Goal: Task Accomplishment & Management: Complete application form

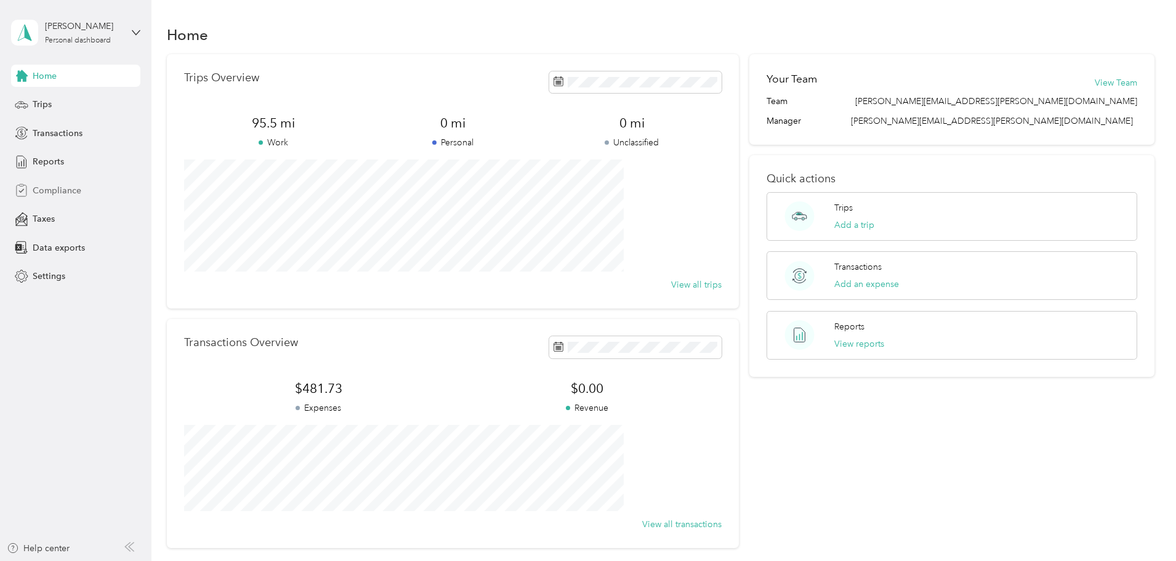
click at [64, 191] on span "Compliance" at bounding box center [57, 190] width 49 height 13
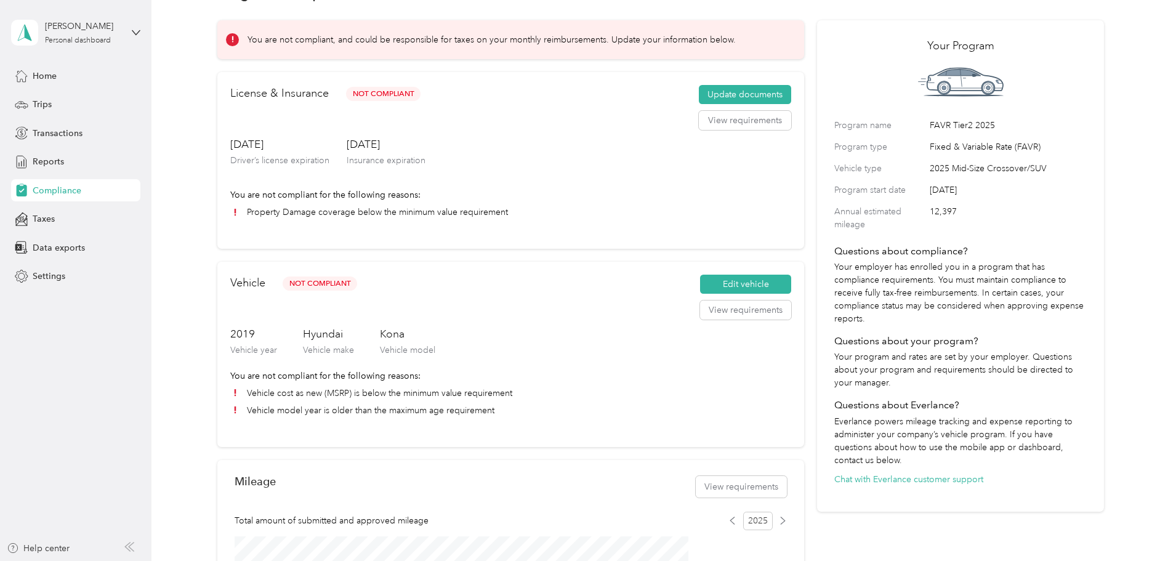
scroll to position [62, 0]
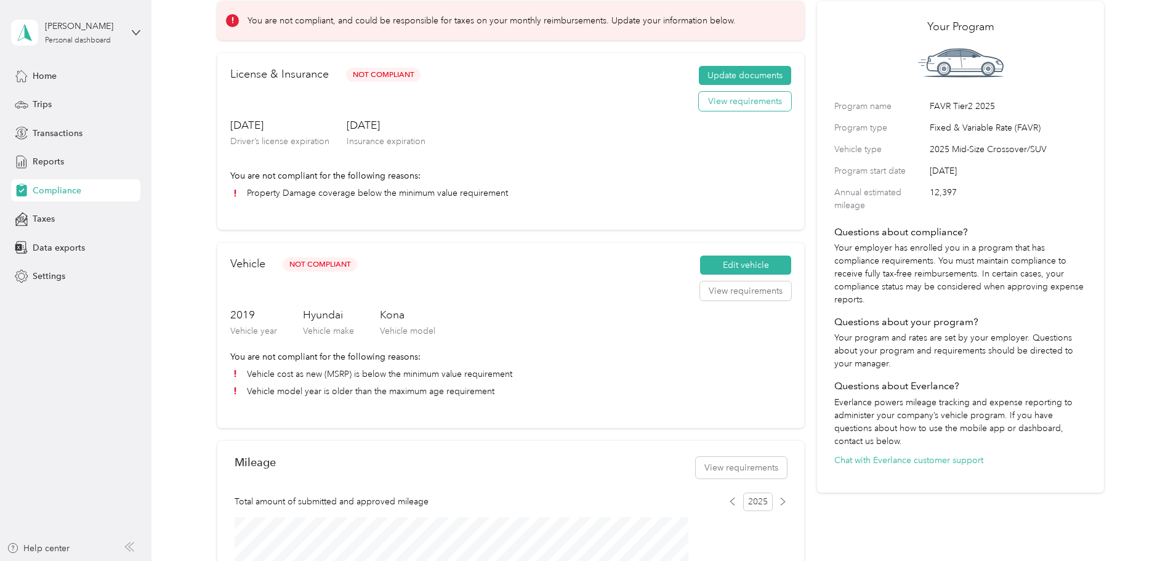
click at [706, 111] on button "View requirements" at bounding box center [745, 102] width 92 height 20
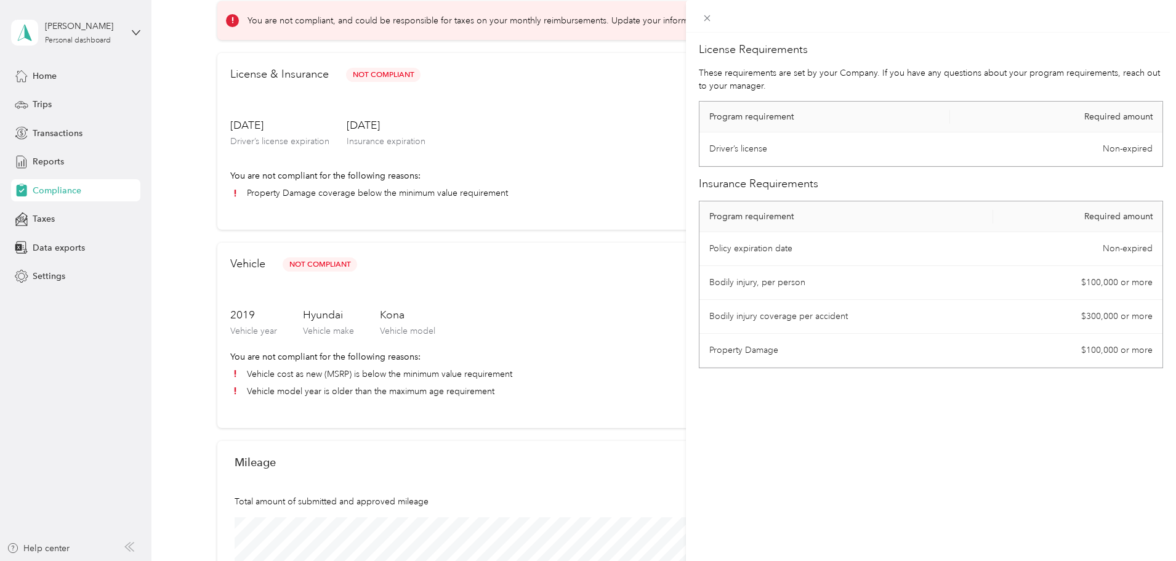
click at [637, 166] on div "License Requirements These requirements are set by your Company. If you have an…" at bounding box center [588, 280] width 1176 height 561
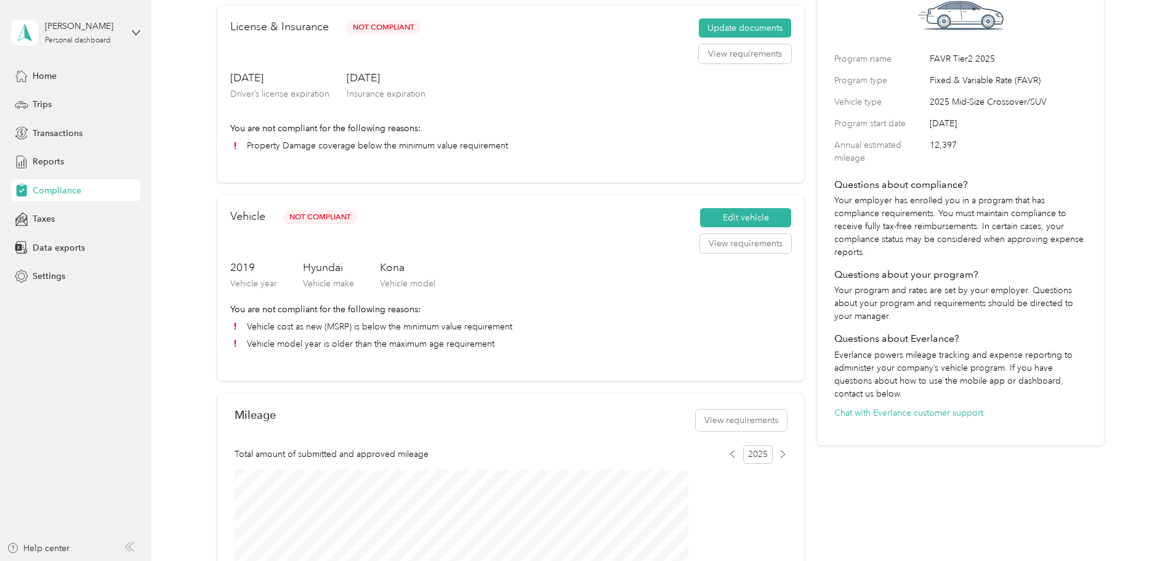
scroll to position [123, 0]
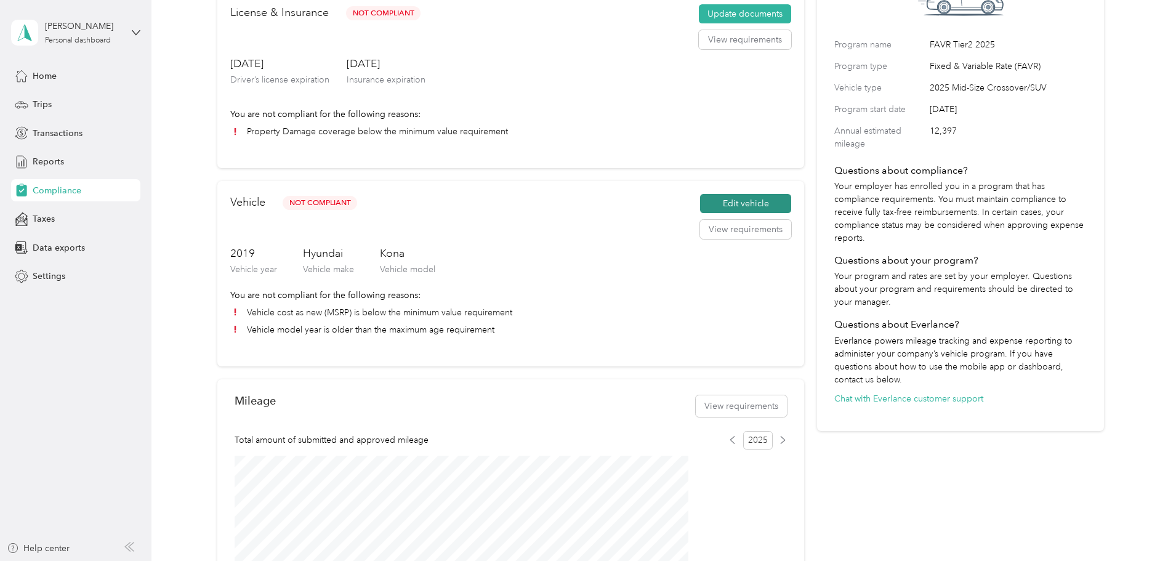
click at [707, 214] on button "Edit vehicle" at bounding box center [745, 204] width 91 height 20
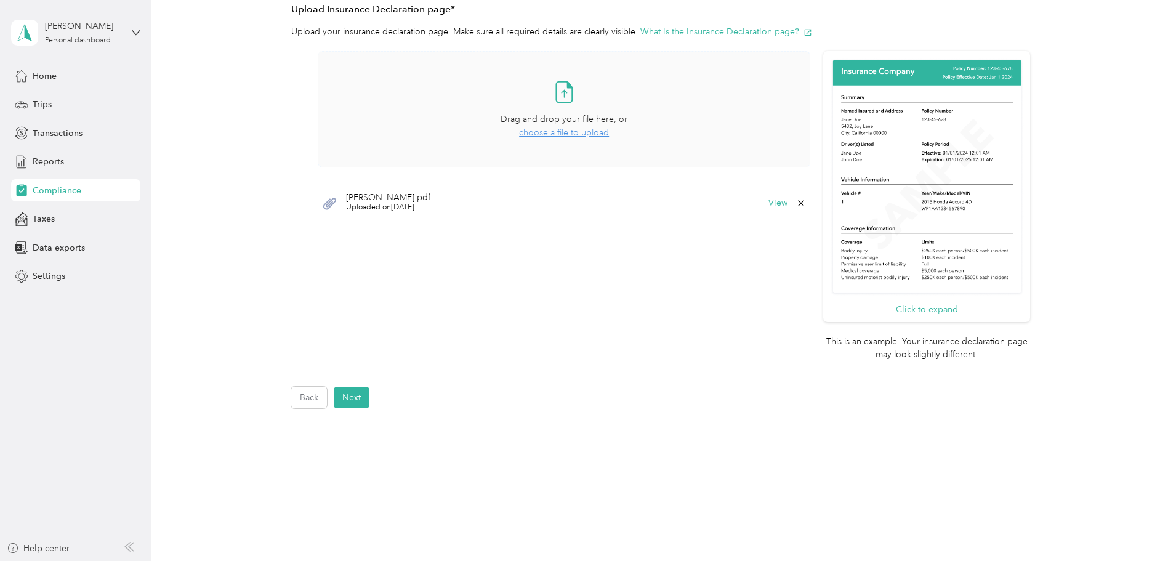
scroll to position [313, 0]
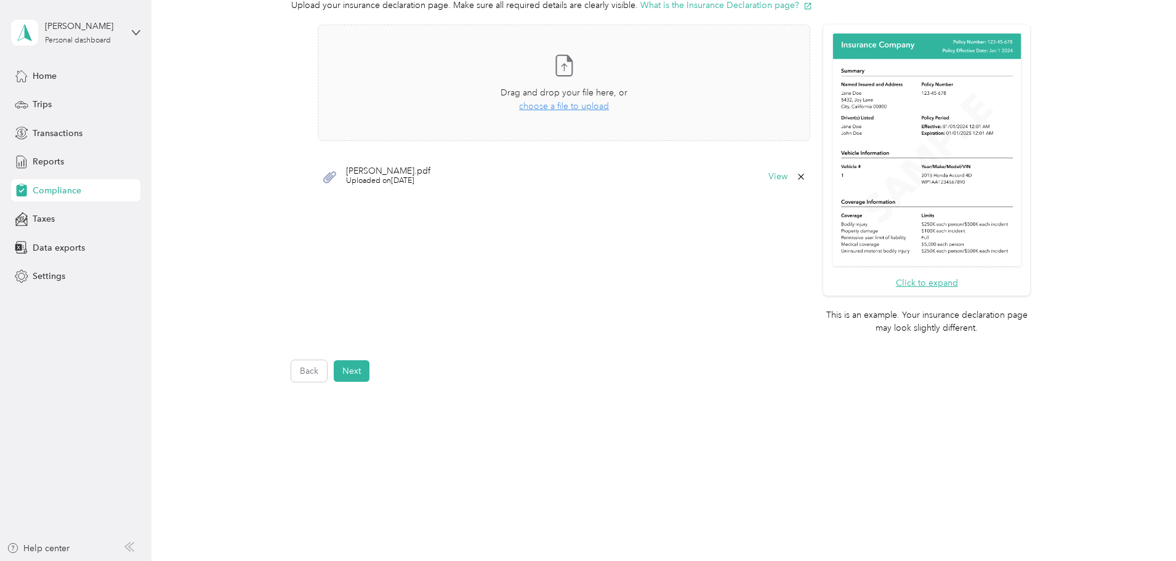
click at [403, 173] on span "[PERSON_NAME].pdf" at bounding box center [388, 171] width 84 height 9
click at [320, 175] on div "ARMANDO COVERAGES.pdf Uploaded on 9/2/2025 View" at bounding box center [564, 176] width 493 height 37
click at [327, 177] on icon at bounding box center [329, 177] width 13 height 12
click at [403, 161] on div "ARMANDO COVERAGES.pdf Uploaded on 9/2/2025 View" at bounding box center [564, 176] width 493 height 37
click at [773, 179] on button "View" at bounding box center [777, 176] width 19 height 9
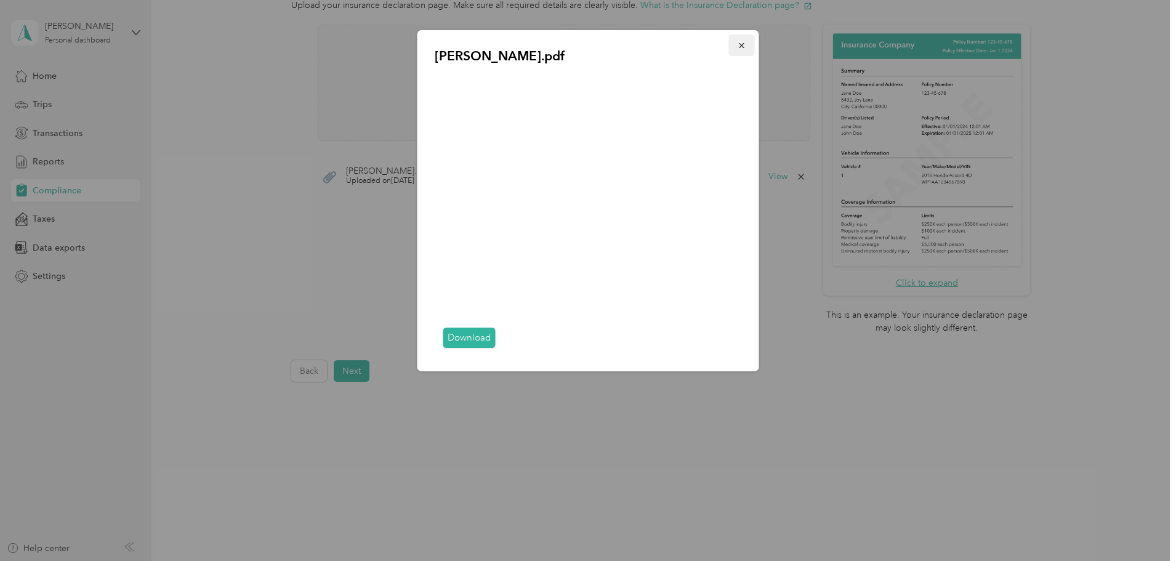
click at [739, 45] on icon "button" at bounding box center [742, 45] width 9 height 9
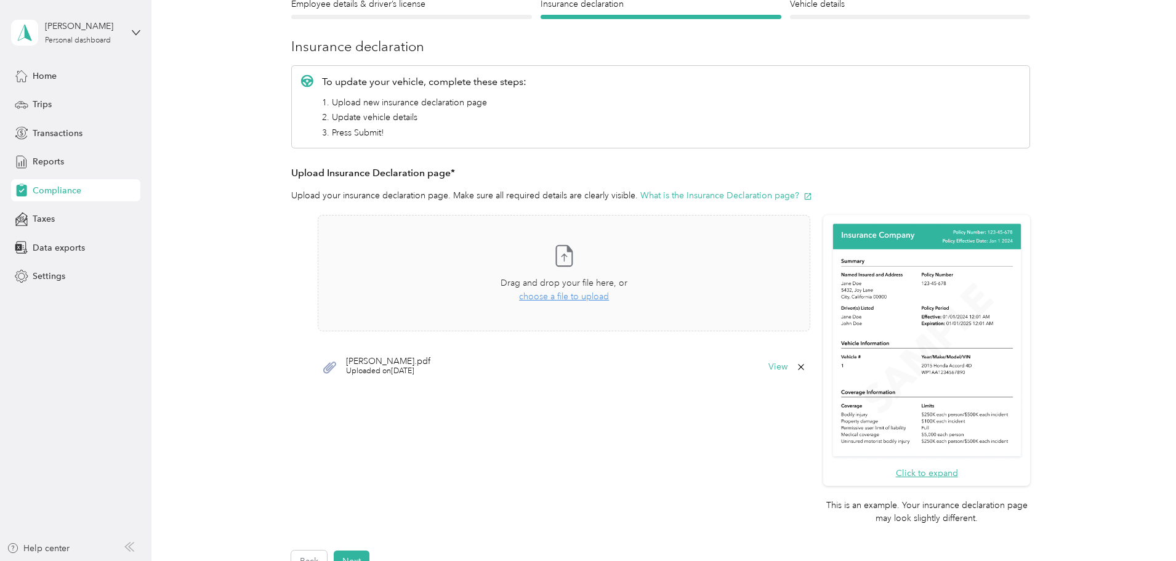
scroll to position [123, 0]
click at [328, 367] on icon at bounding box center [329, 367] width 13 height 12
click at [780, 369] on button "View" at bounding box center [777, 366] width 19 height 9
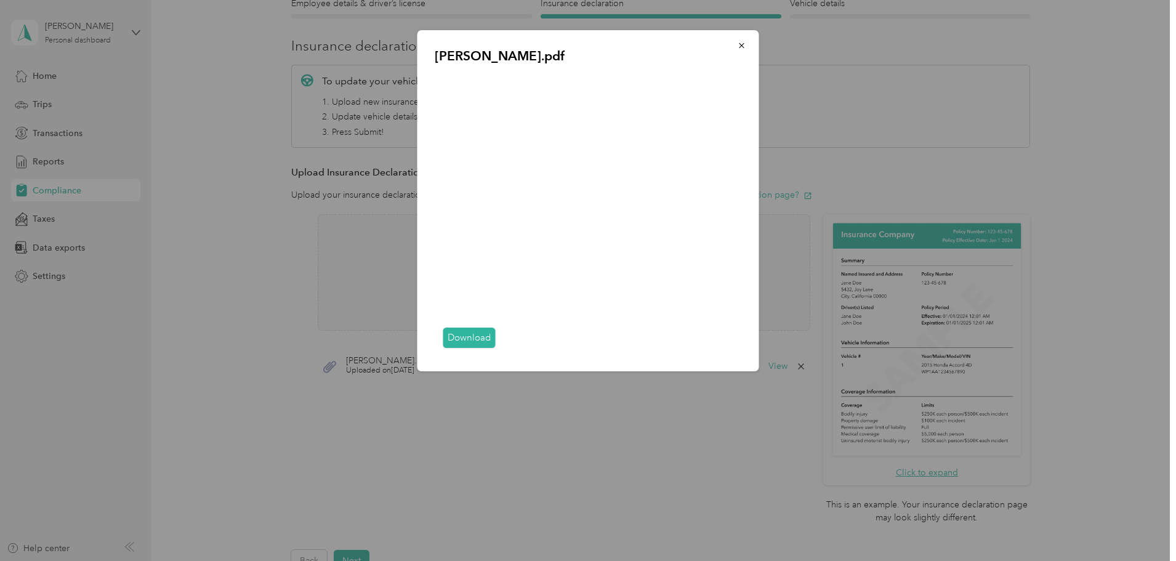
click at [691, 45] on div "ARMANDO COVERAGES.pdf Download" at bounding box center [588, 200] width 342 height 341
click at [747, 45] on button "button" at bounding box center [742, 45] width 26 height 22
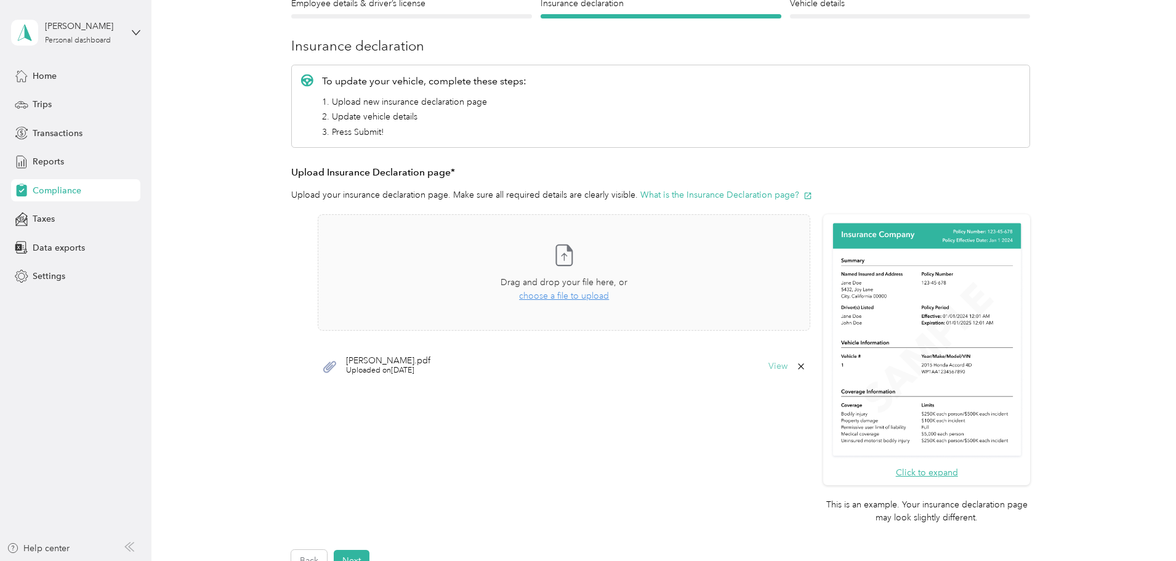
click at [773, 363] on button "View" at bounding box center [777, 366] width 19 height 9
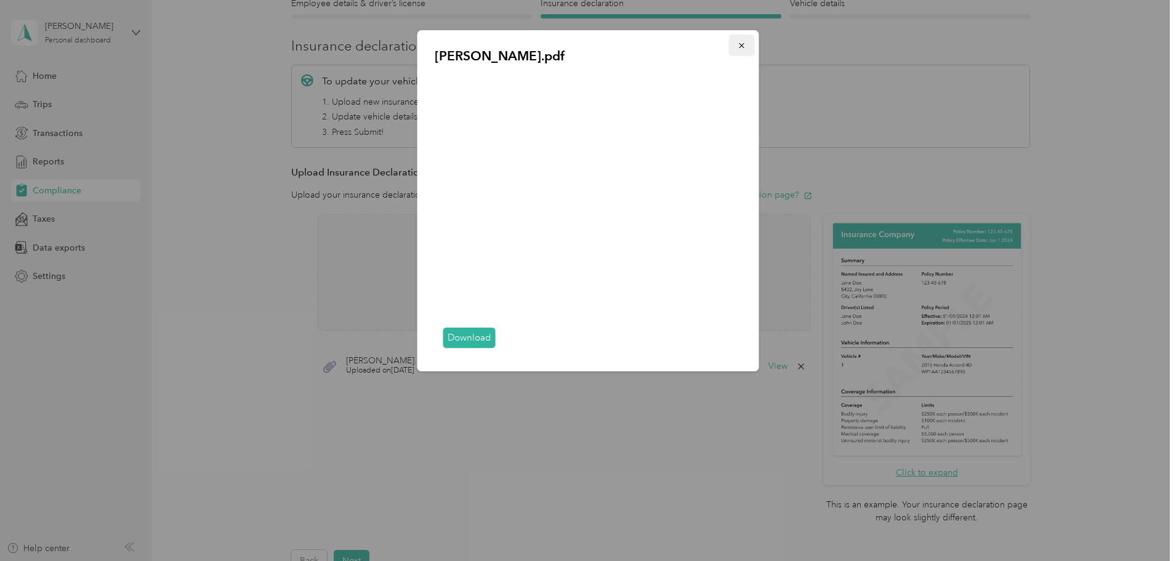
click at [741, 48] on icon "button" at bounding box center [742, 45] width 9 height 9
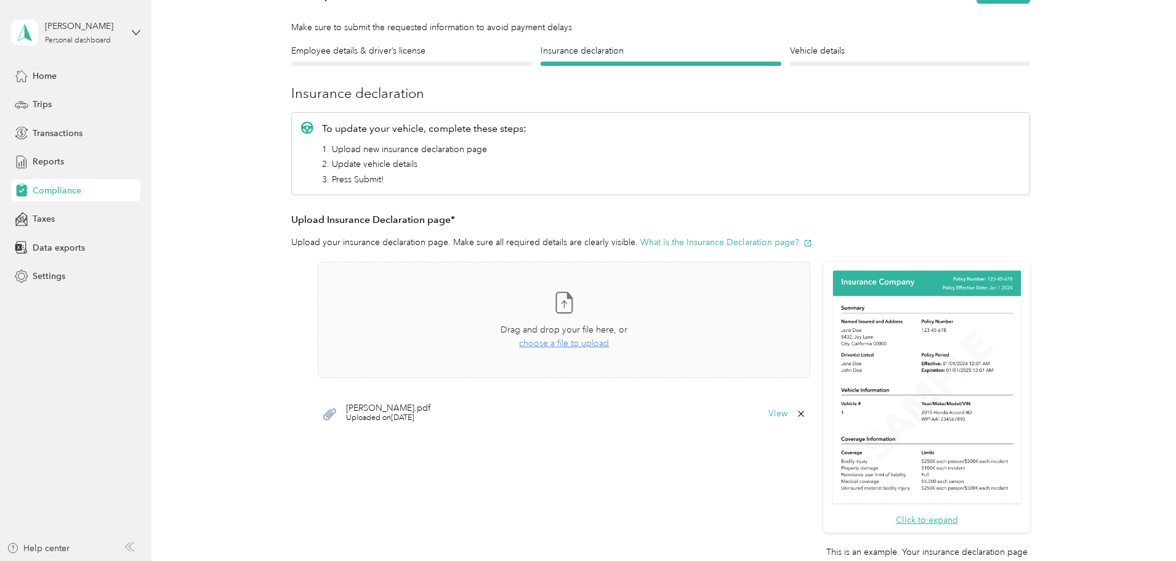
scroll to position [0, 0]
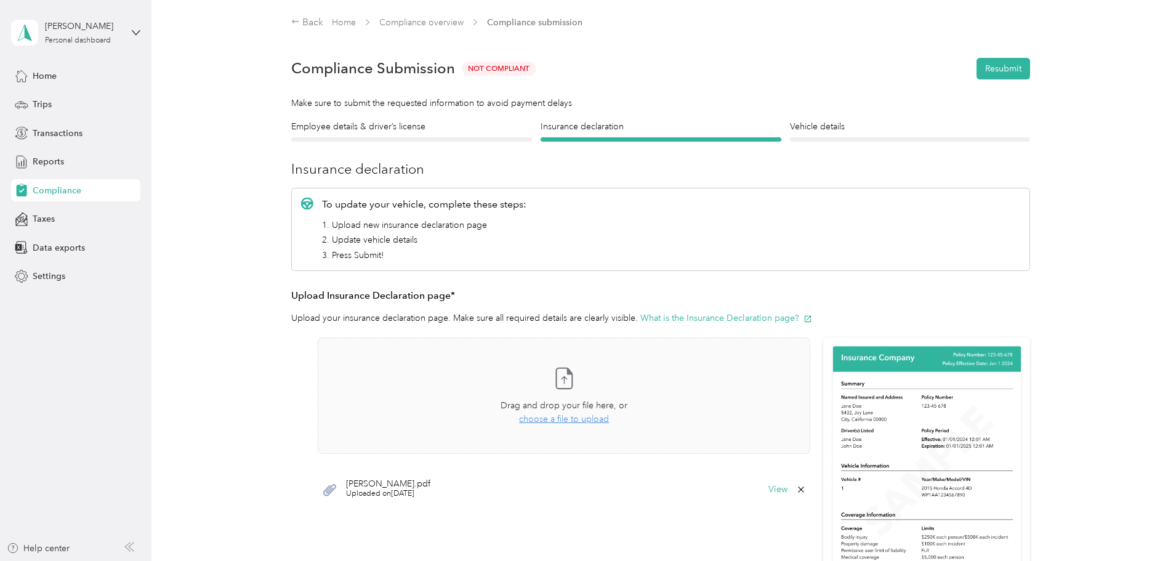
click at [475, 135] on div "Employee details & driver’s license License" at bounding box center [411, 131] width 241 height 22
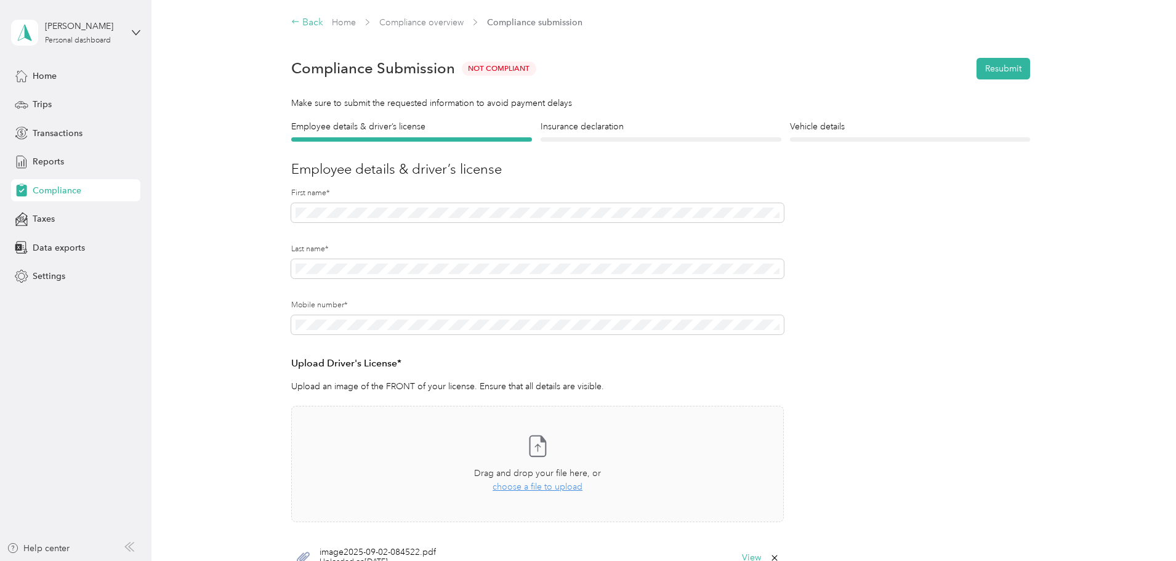
click at [305, 21] on div "Back" at bounding box center [307, 22] width 32 height 15
click at [307, 23] on div "Back" at bounding box center [307, 22] width 32 height 15
click at [292, 19] on icon at bounding box center [295, 21] width 9 height 9
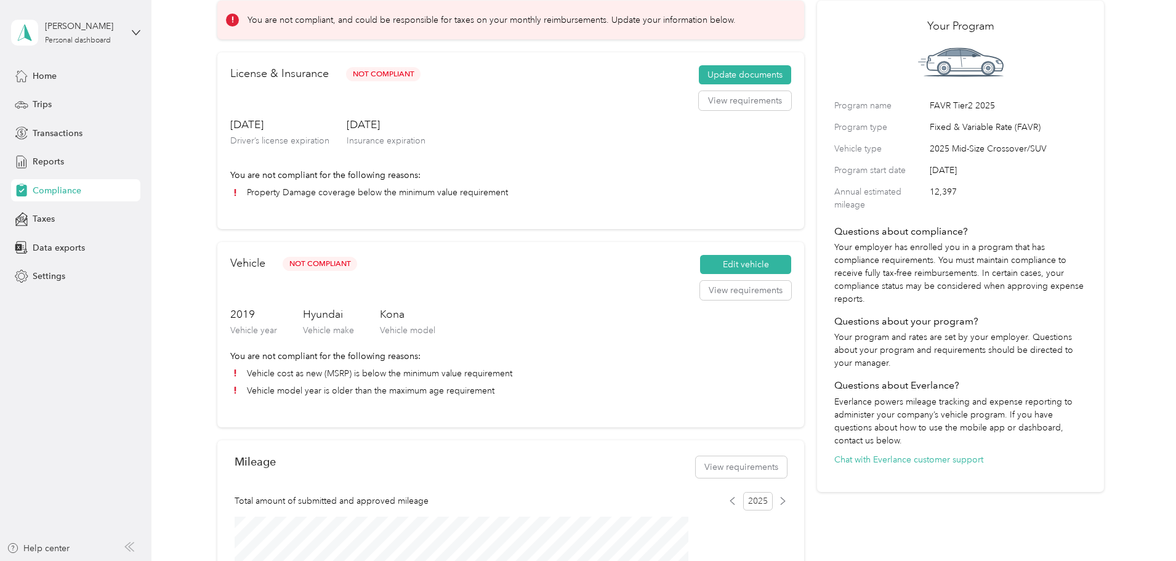
scroll to position [62, 0]
click at [451, 199] on li "Property Damage coverage below the minimum value requirement" at bounding box center [510, 193] width 561 height 13
click at [699, 111] on button "View requirements" at bounding box center [745, 102] width 92 height 20
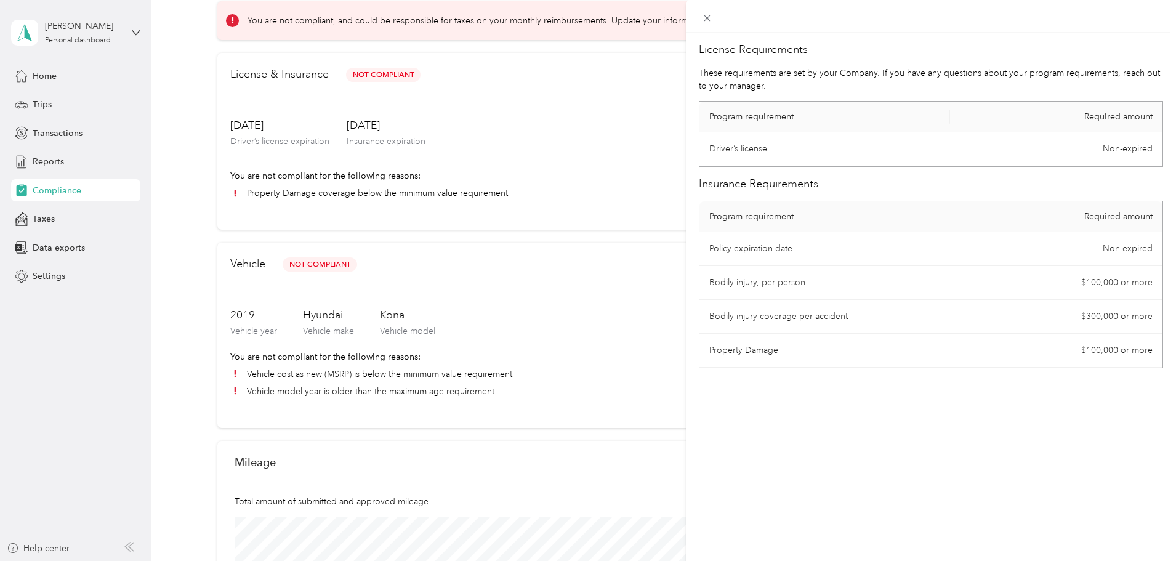
click at [582, 323] on div "License Requirements These requirements are set by your Company. If you have an…" at bounding box center [588, 280] width 1176 height 561
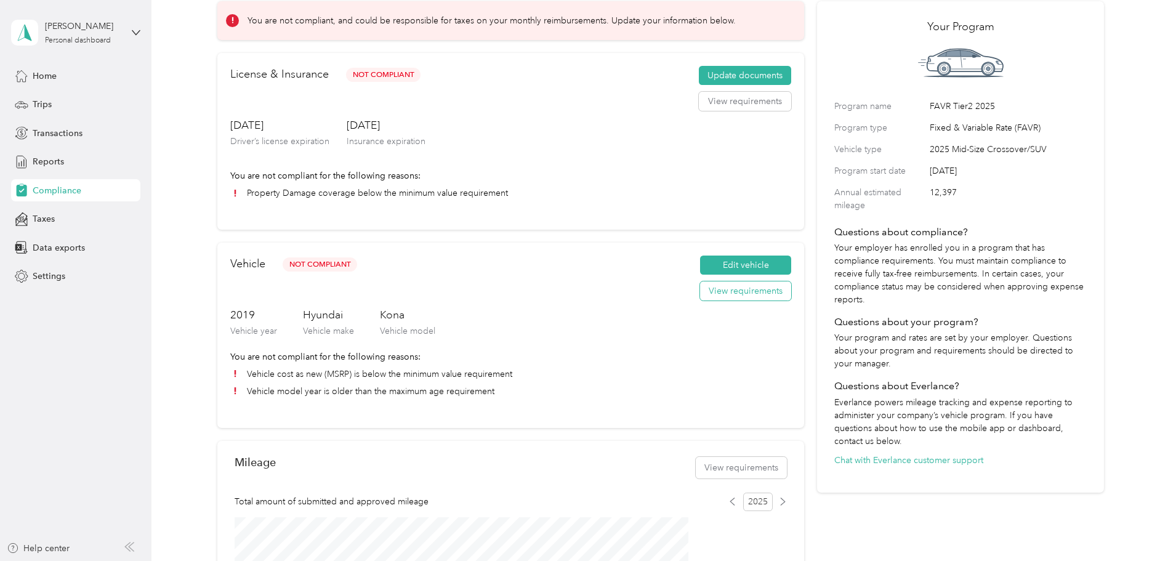
click at [710, 301] on button "View requirements" at bounding box center [745, 291] width 91 height 20
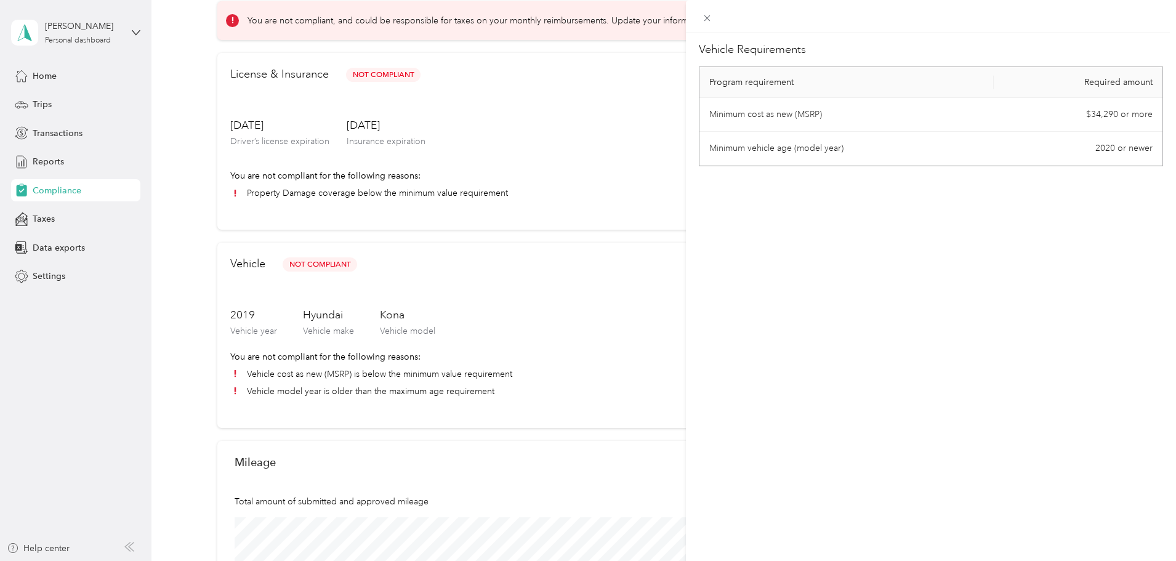
click at [576, 285] on div "Vehicle Requirements Program requirement Required amount Minimum cost as new (M…" at bounding box center [588, 280] width 1176 height 561
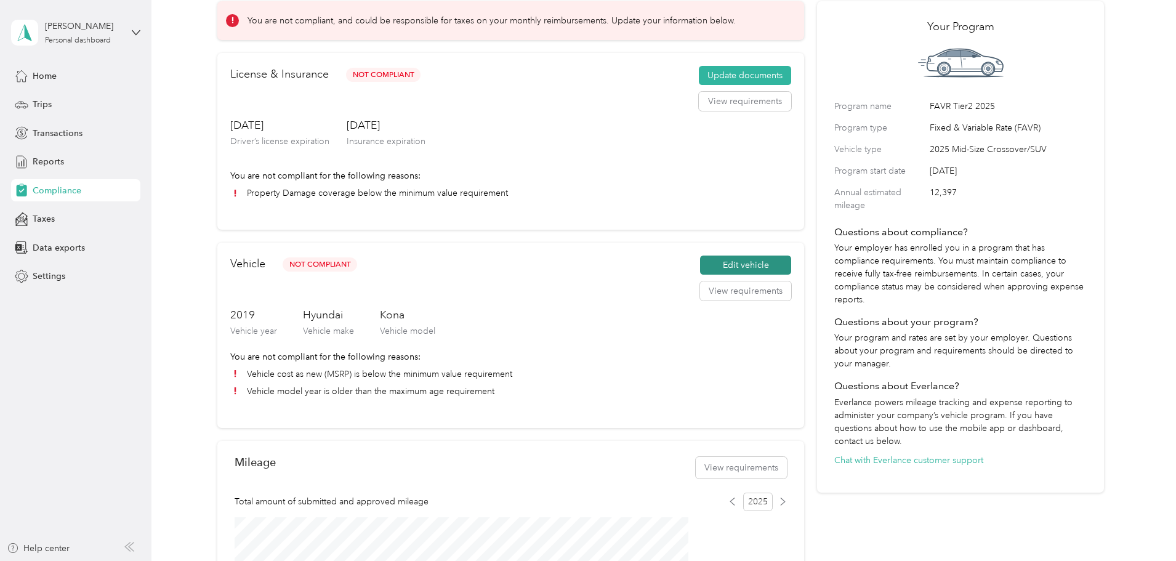
click at [720, 275] on button "Edit vehicle" at bounding box center [745, 266] width 91 height 20
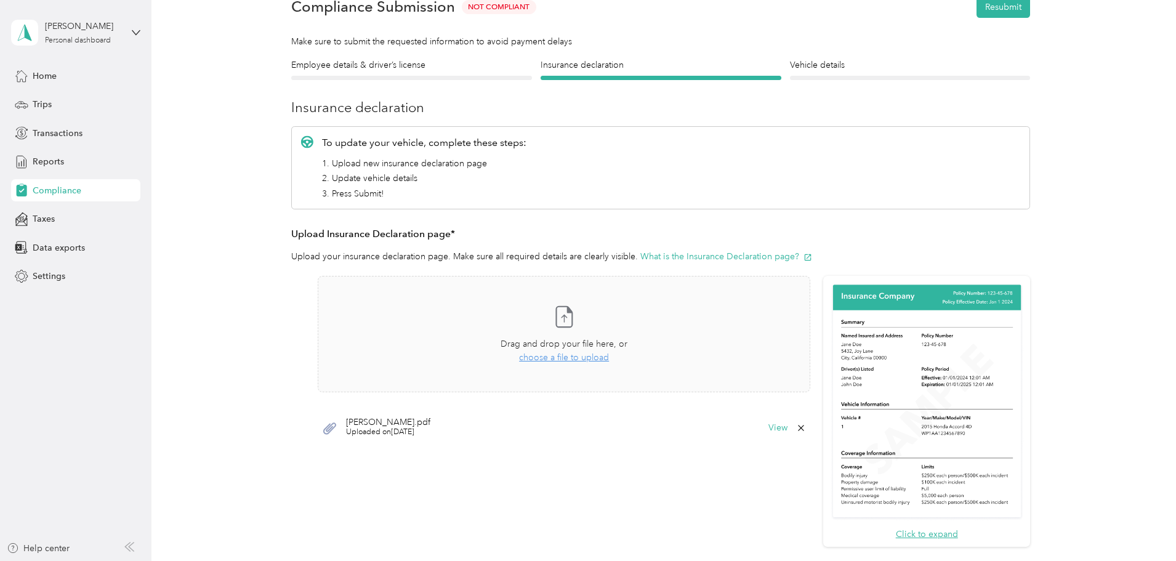
click at [329, 430] on icon at bounding box center [329, 428] width 13 height 12
click at [387, 426] on span "[PERSON_NAME].pdf" at bounding box center [388, 422] width 84 height 9
click at [780, 424] on button "View" at bounding box center [777, 428] width 19 height 9
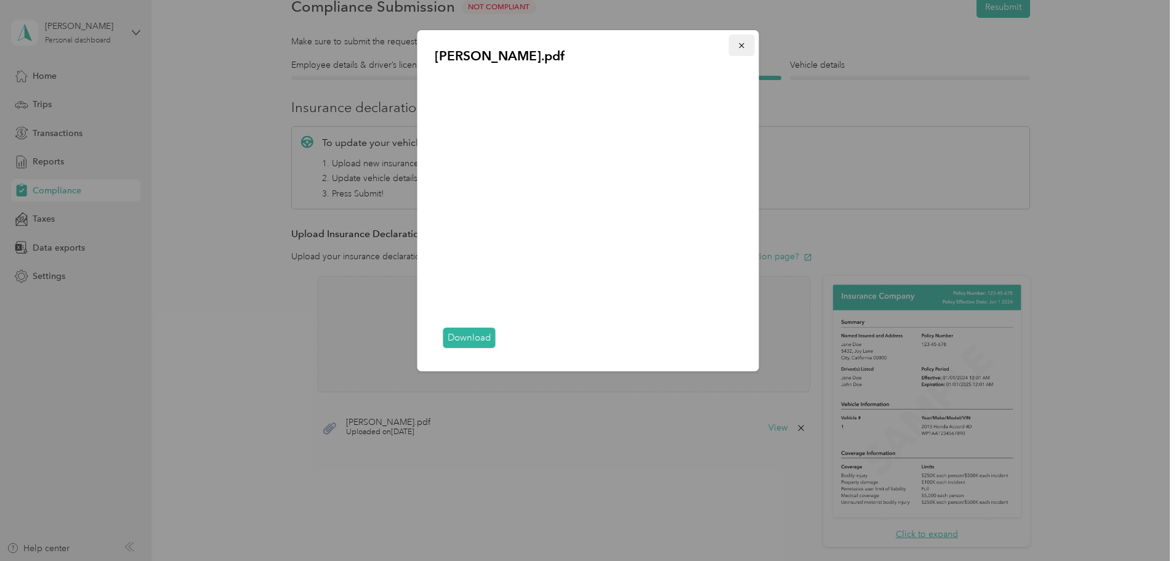
click at [745, 44] on icon "button" at bounding box center [742, 45] width 9 height 9
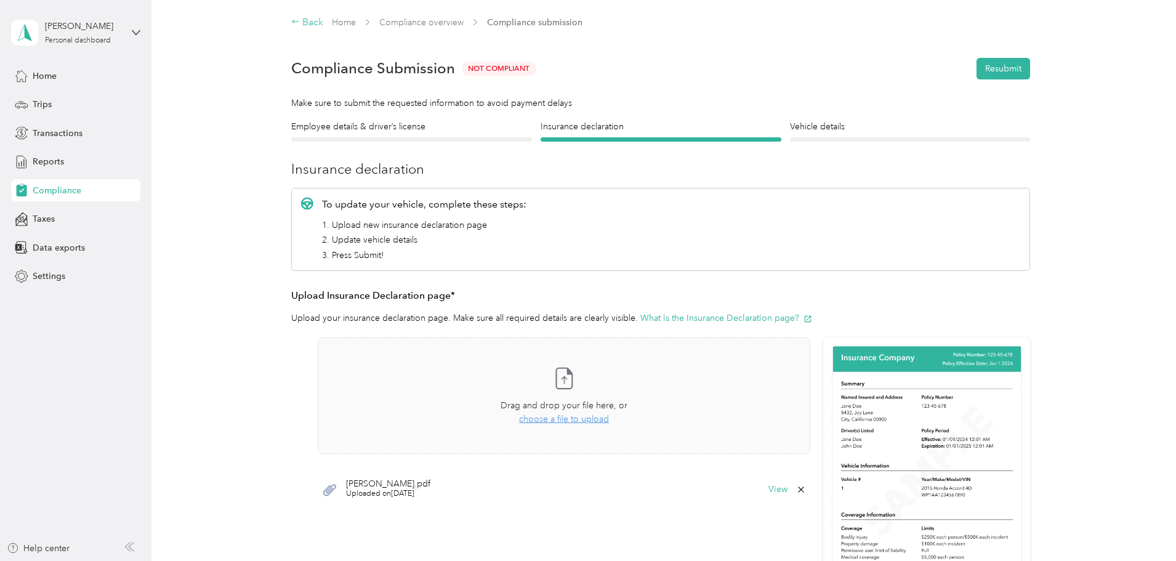
click at [308, 25] on div "Back" at bounding box center [307, 22] width 32 height 15
click at [309, 25] on div "Back" at bounding box center [307, 22] width 32 height 15
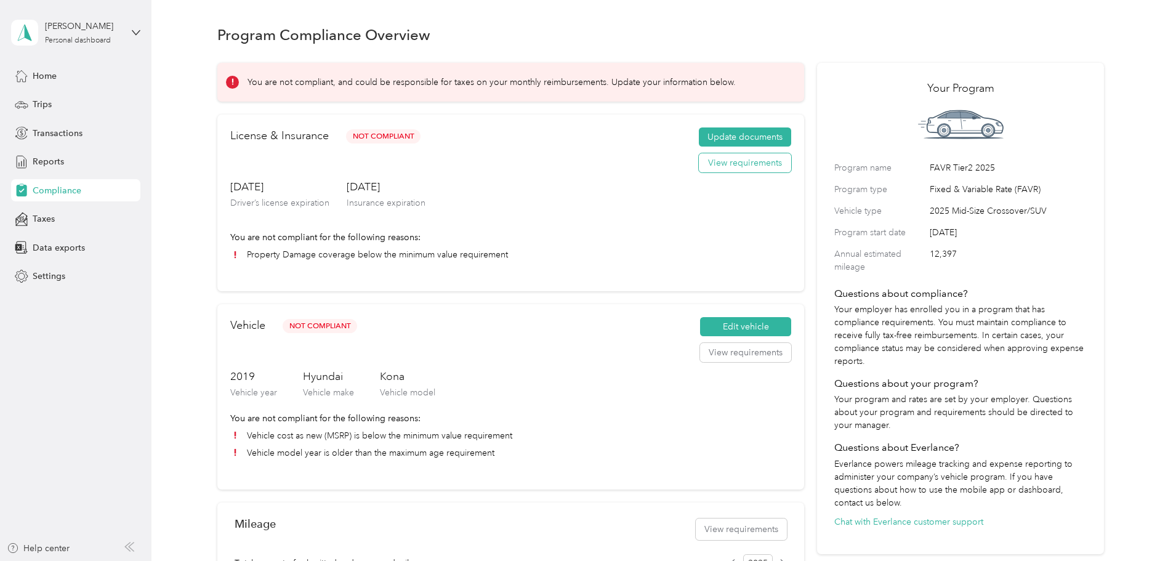
click at [731, 173] on button "View requirements" at bounding box center [745, 163] width 92 height 20
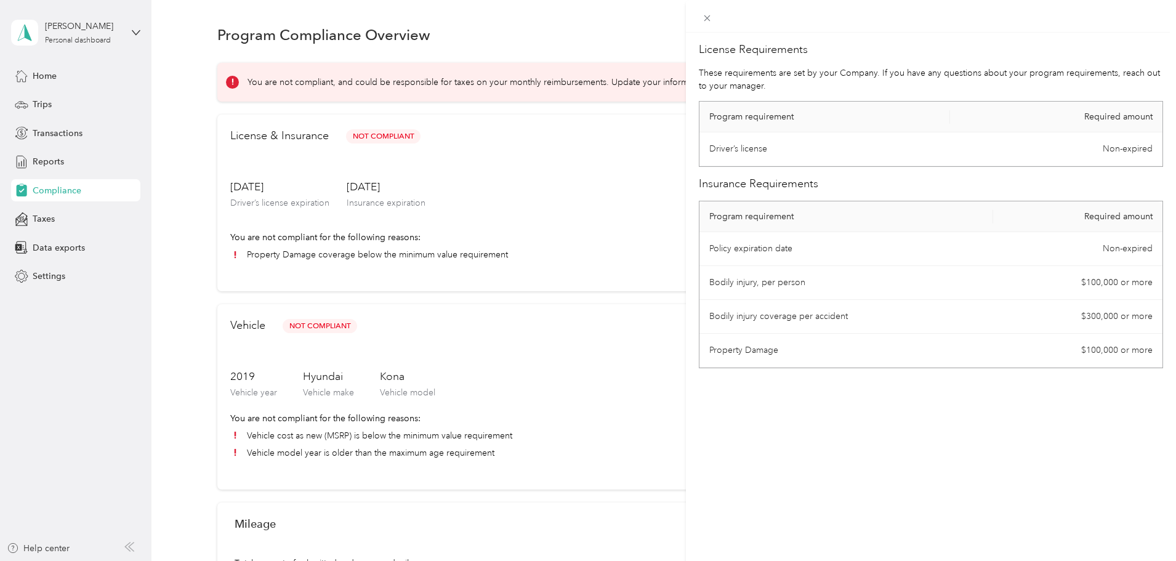
click at [588, 235] on div "License Requirements These requirements are set by your Company. If you have an…" at bounding box center [588, 280] width 1176 height 561
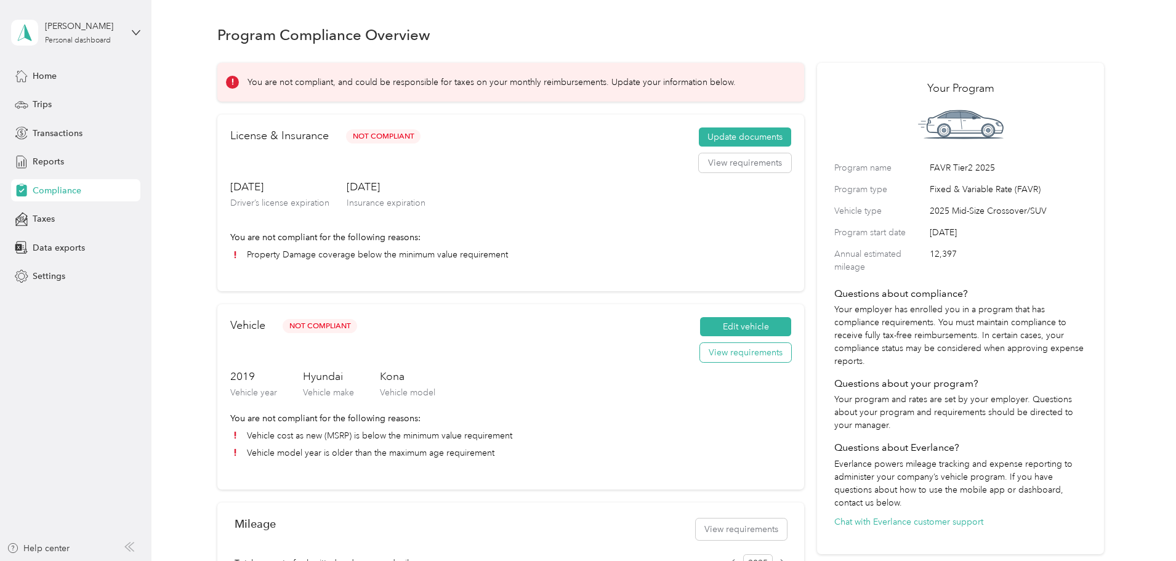
click at [720, 363] on button "View requirements" at bounding box center [745, 353] width 91 height 20
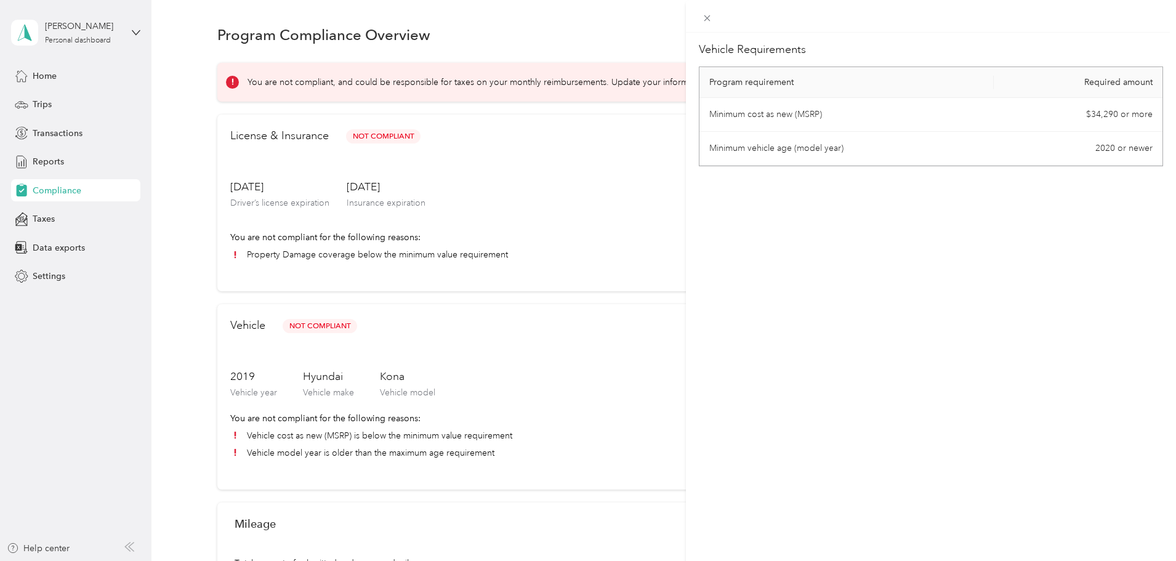
click at [652, 211] on div "Vehicle Requirements Program requirement Required amount Minimum cost as new (M…" at bounding box center [588, 280] width 1176 height 561
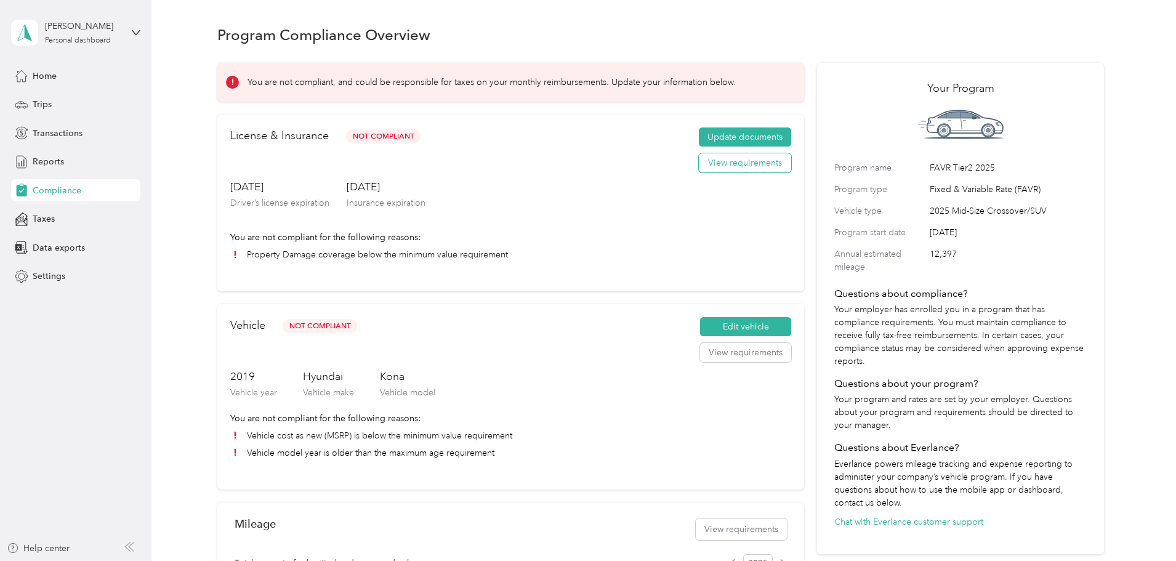
click at [714, 173] on button "View requirements" at bounding box center [745, 163] width 92 height 20
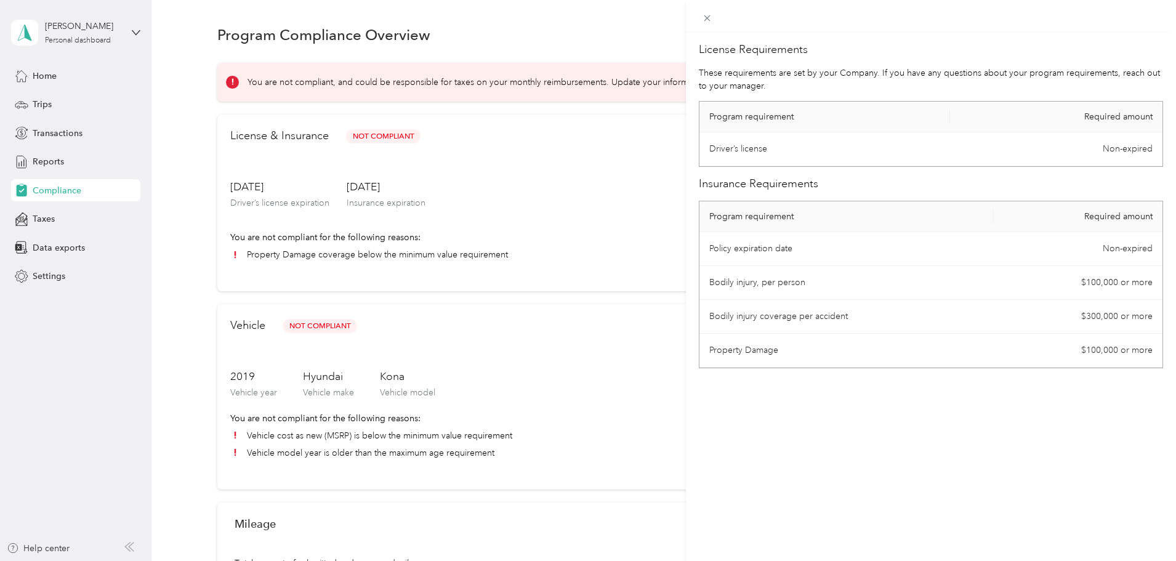
click at [623, 197] on div "License Requirements These requirements are set by your Company. If you have an…" at bounding box center [588, 280] width 1176 height 561
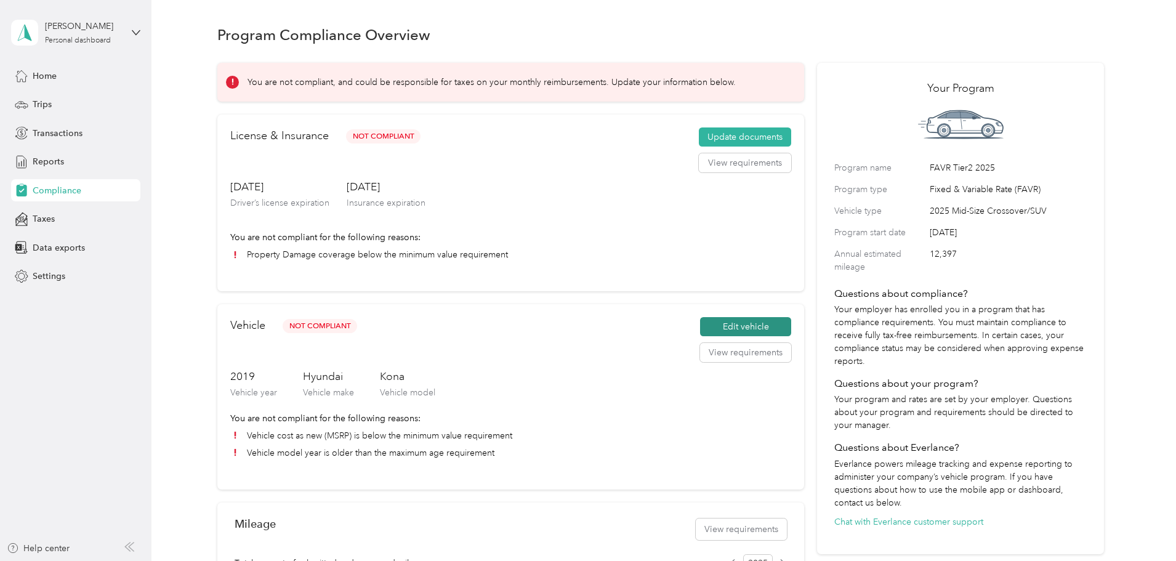
click at [717, 337] on button "Edit vehicle" at bounding box center [745, 327] width 91 height 20
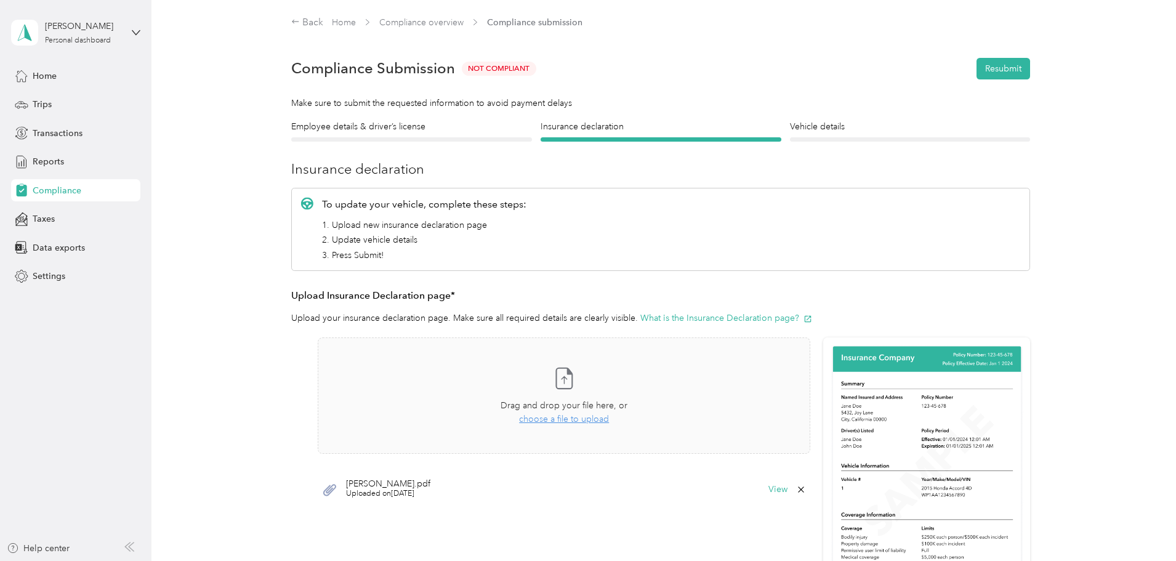
click at [403, 482] on span "[PERSON_NAME].pdf" at bounding box center [388, 484] width 84 height 9
click at [329, 488] on icon at bounding box center [329, 490] width 13 height 12
click at [771, 490] on button "View" at bounding box center [777, 489] width 19 height 9
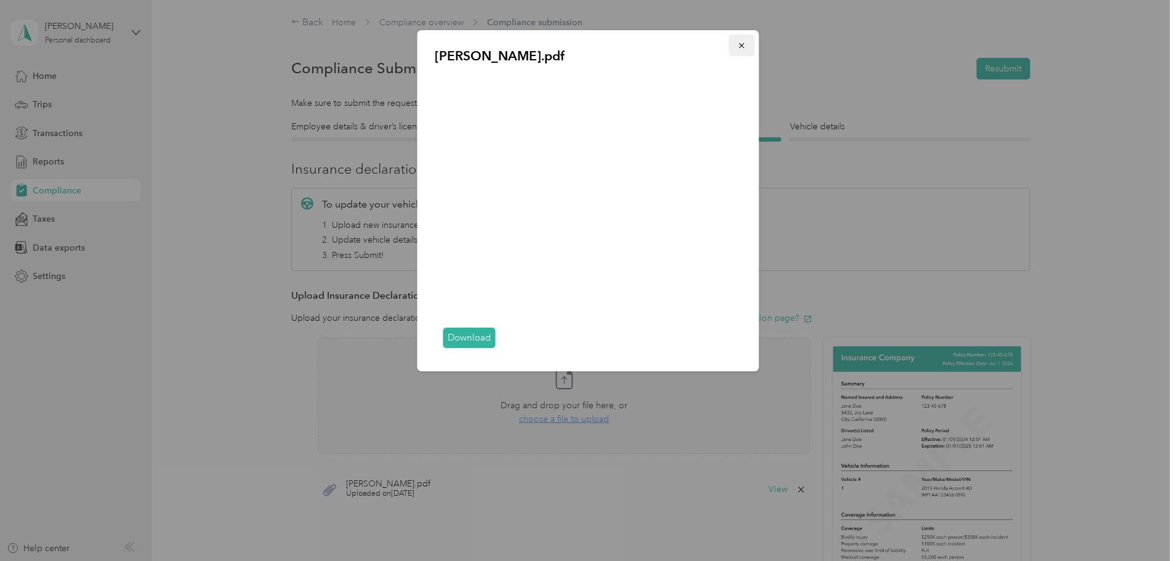
click at [741, 47] on icon "button" at bounding box center [742, 45] width 9 height 9
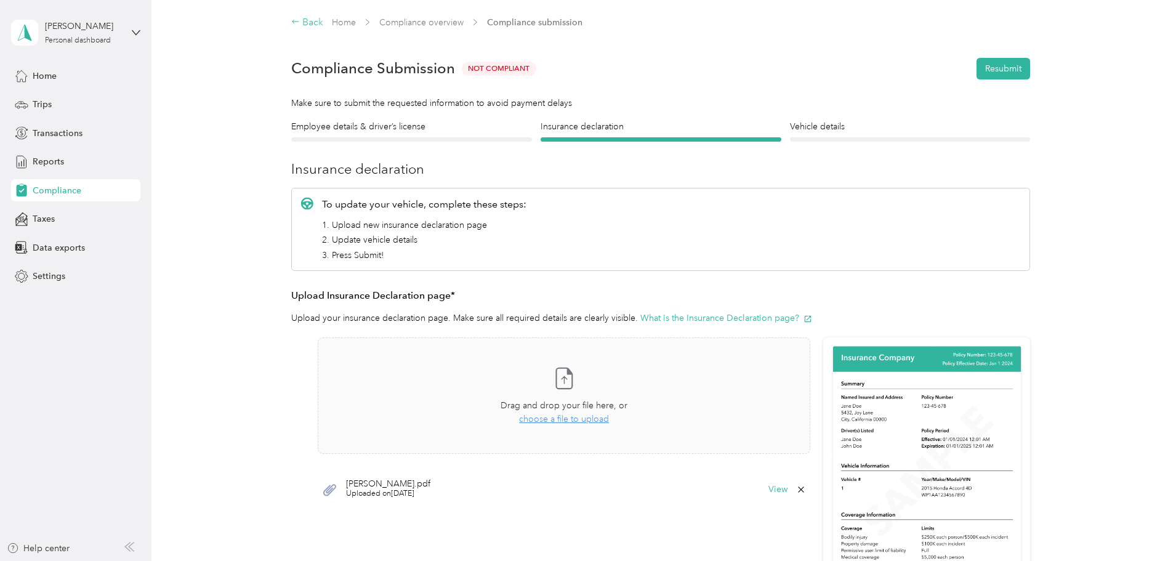
click at [306, 25] on div "Back" at bounding box center [307, 22] width 32 height 15
click at [312, 23] on div "Back" at bounding box center [307, 22] width 32 height 15
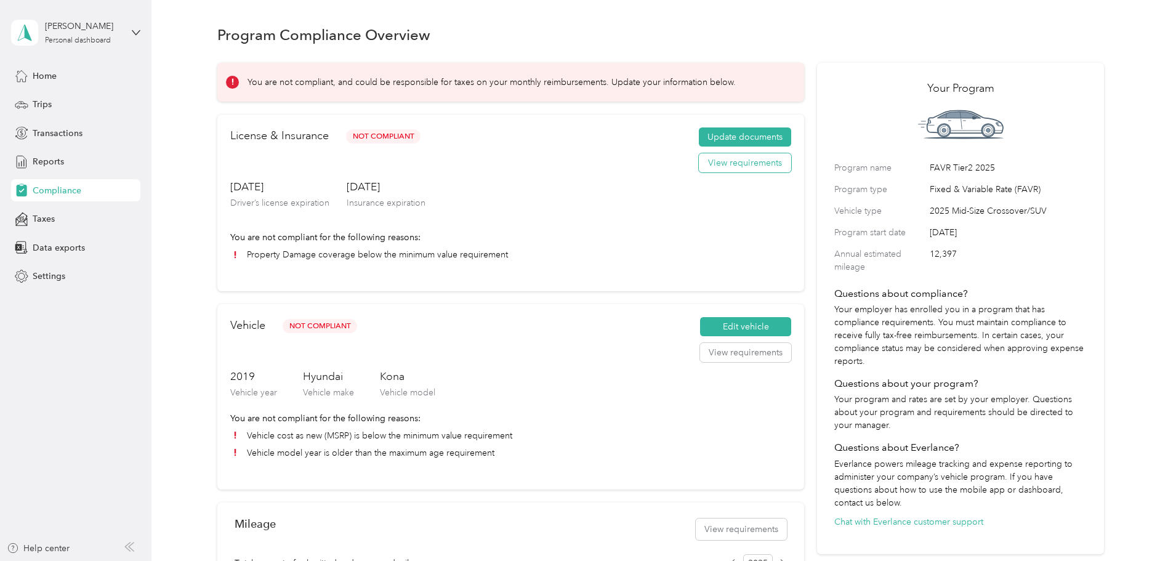
click at [723, 173] on button "View requirements" at bounding box center [745, 163] width 92 height 20
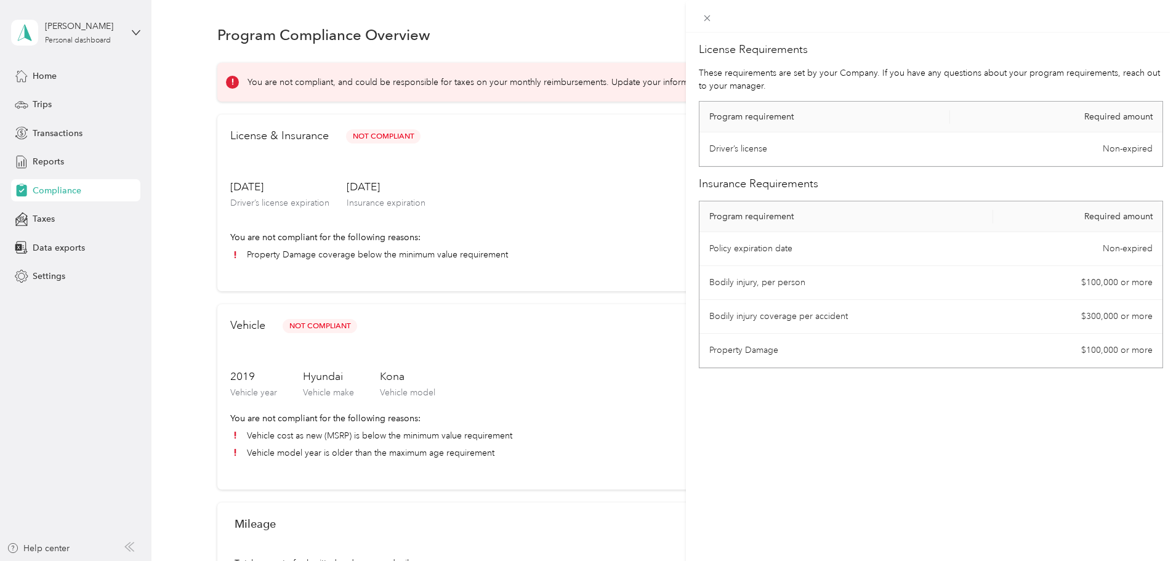
click at [188, 264] on div "License Requirements These requirements are set by your Company. If you have an…" at bounding box center [588, 280] width 1176 height 561
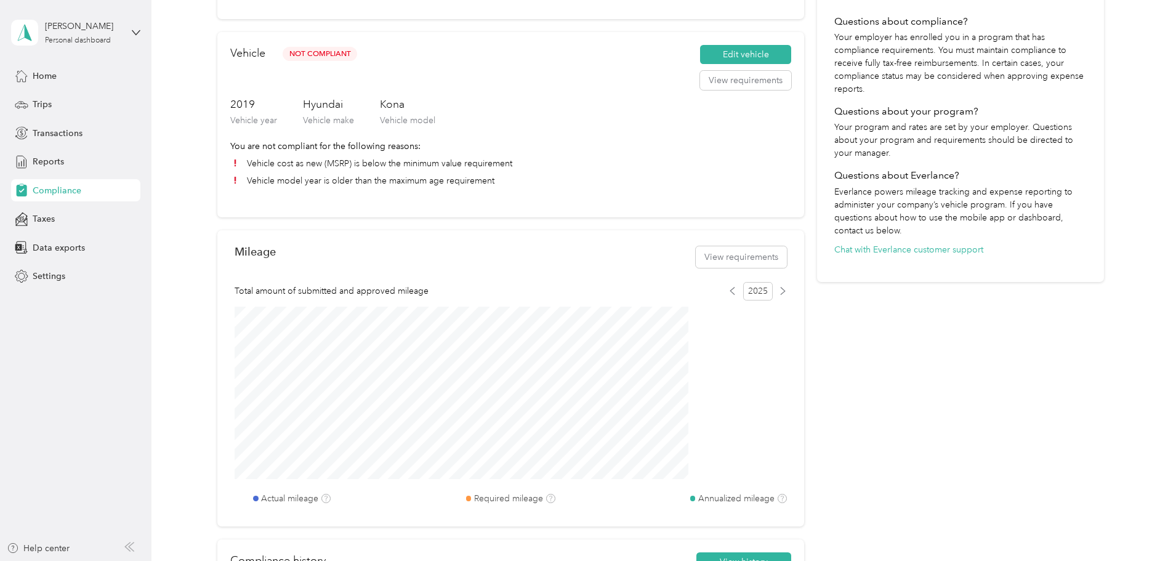
scroll to position [308, 0]
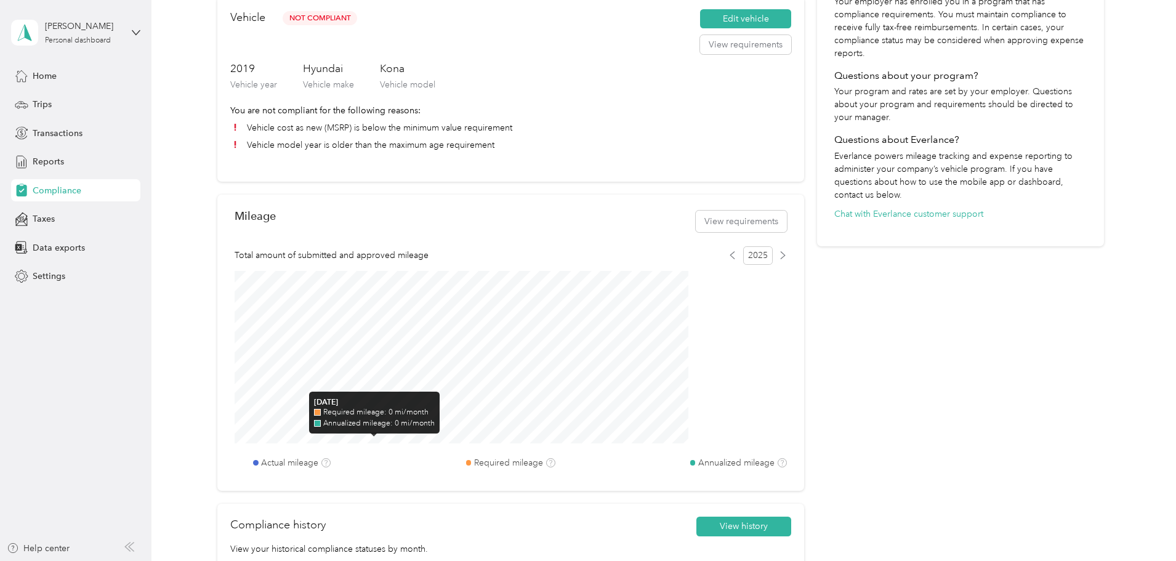
drag, startPoint x: 373, startPoint y: 435, endPoint x: 392, endPoint y: 397, distance: 43.2
click at [392, 397] on div "Feb. 2025 Required mileage: 0 mi/month Annualized mileage: 0 mi/month" at bounding box center [374, 413] width 131 height 42
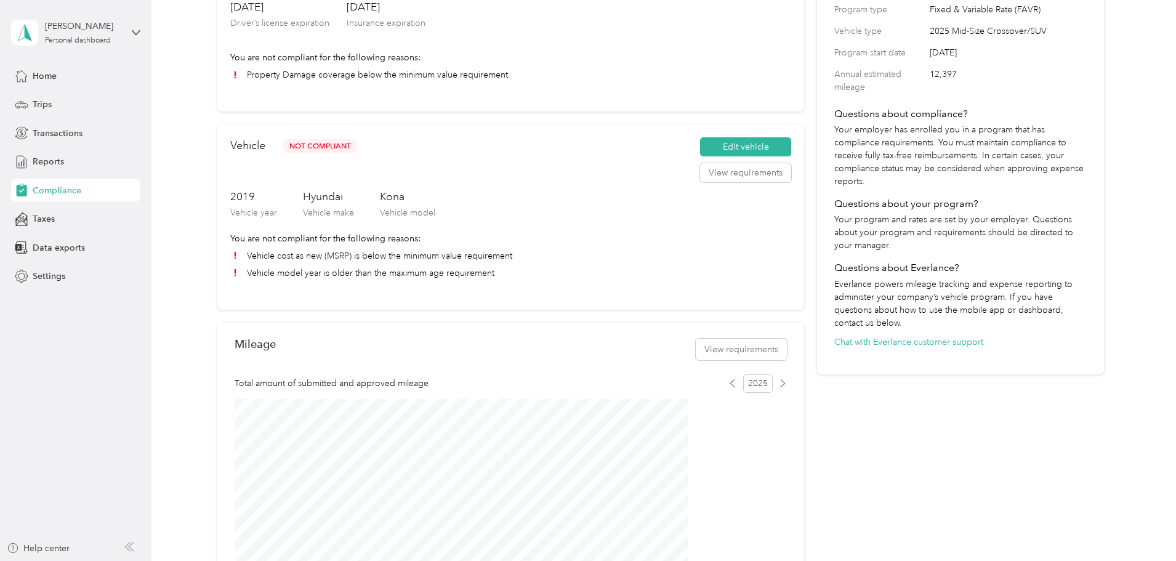
scroll to position [185, 0]
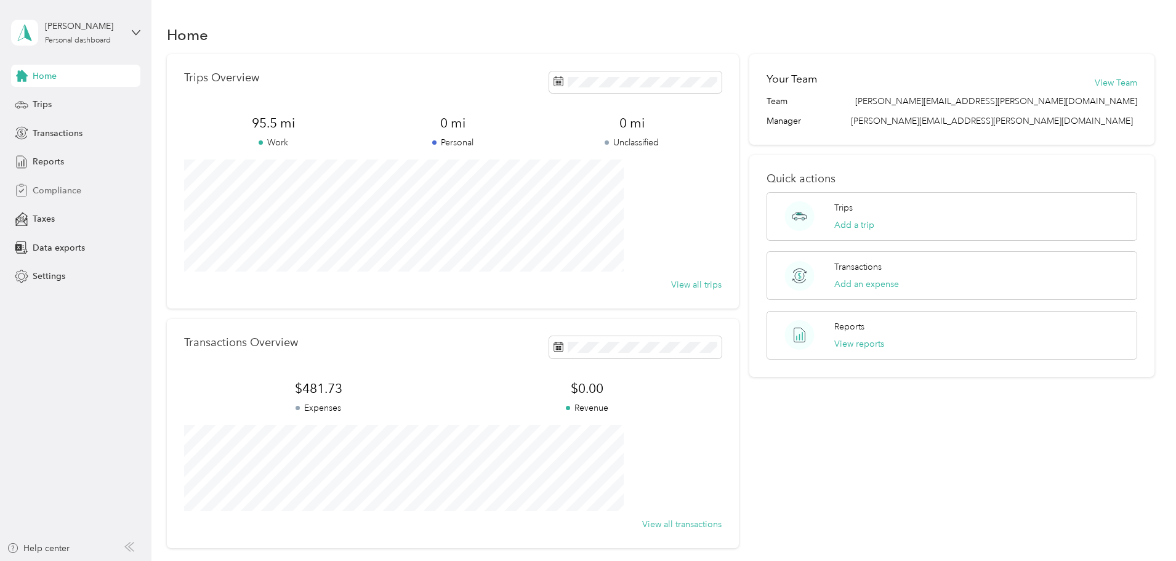
click at [54, 191] on span "Compliance" at bounding box center [57, 190] width 49 height 13
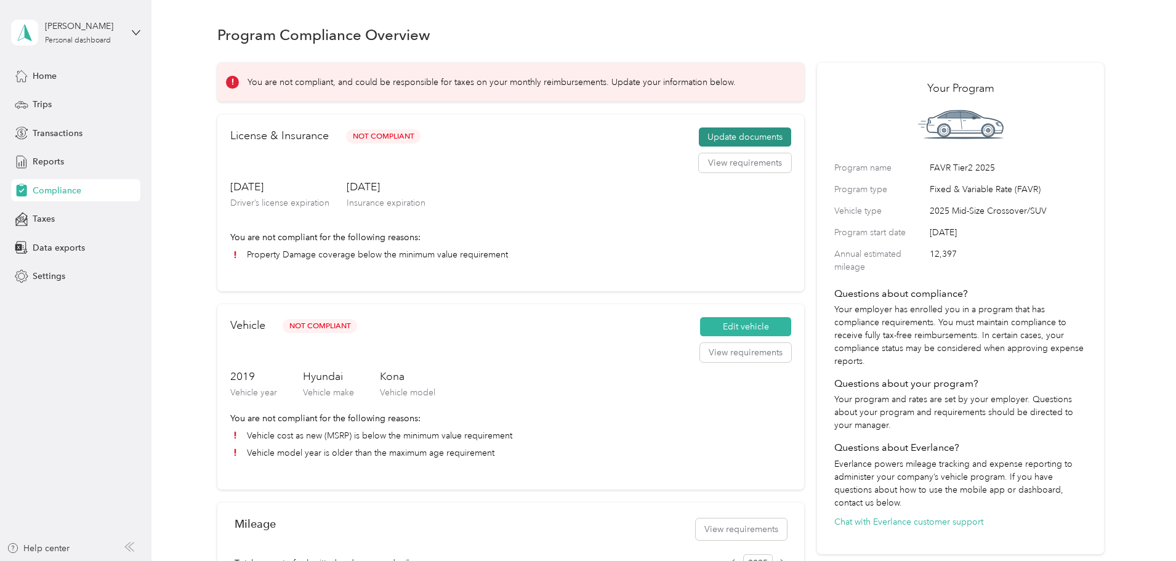
click at [718, 147] on button "Update documents" at bounding box center [745, 137] width 92 height 20
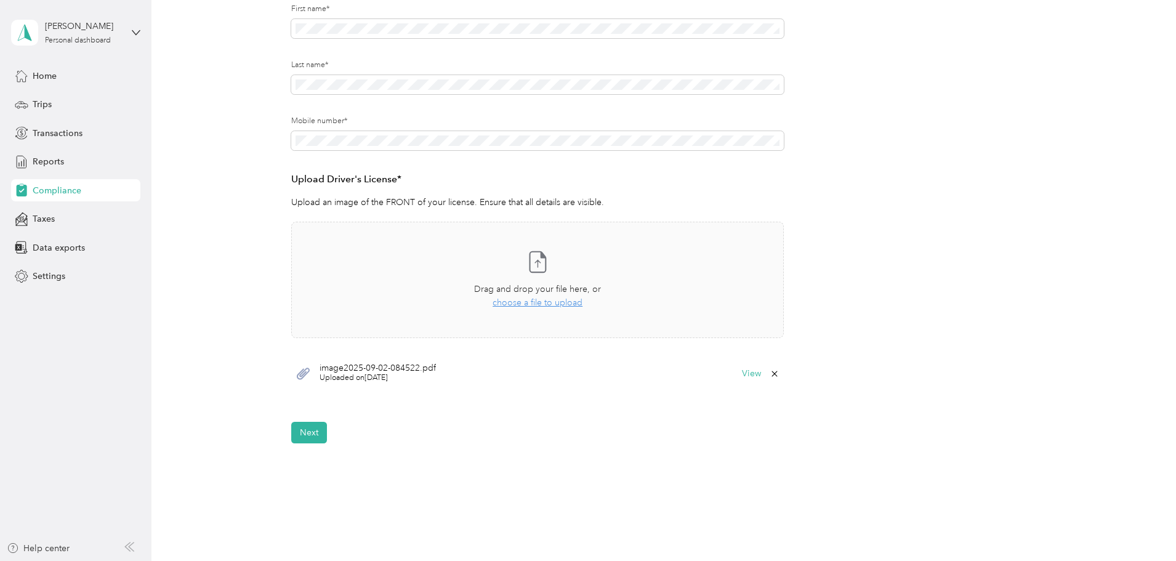
scroll to position [185, 0]
drag, startPoint x: 360, startPoint y: 373, endPoint x: 301, endPoint y: 373, distance: 58.5
click at [358, 373] on span "Uploaded on [DATE]" at bounding box center [378, 377] width 116 height 11
click at [302, 372] on icon at bounding box center [303, 374] width 13 height 12
click at [747, 373] on button "View" at bounding box center [751, 373] width 19 height 9
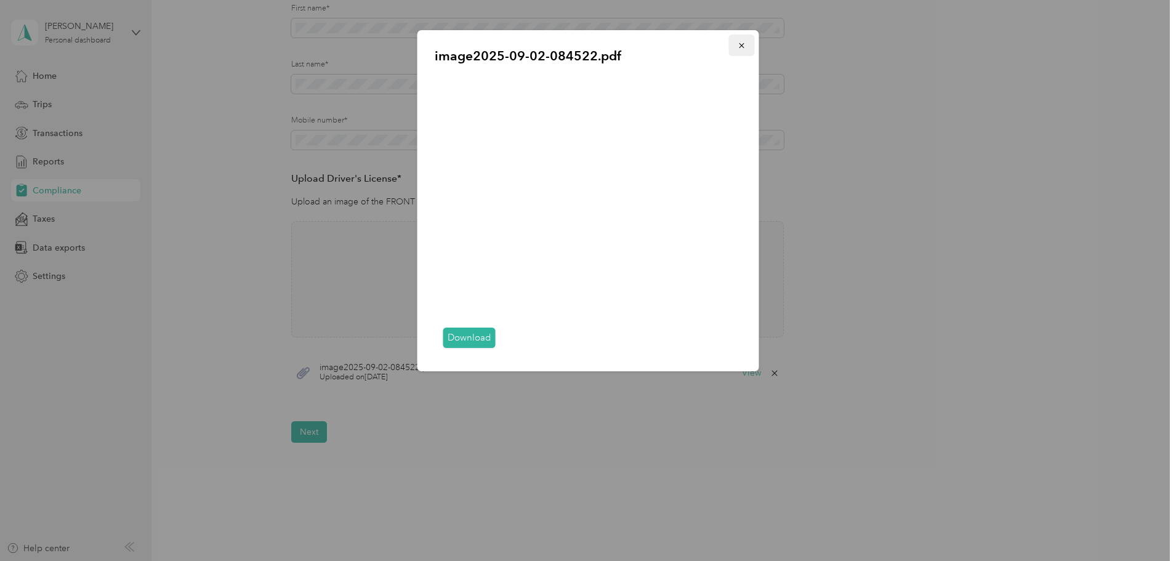
click at [744, 46] on icon "button" at bounding box center [742, 45] width 9 height 9
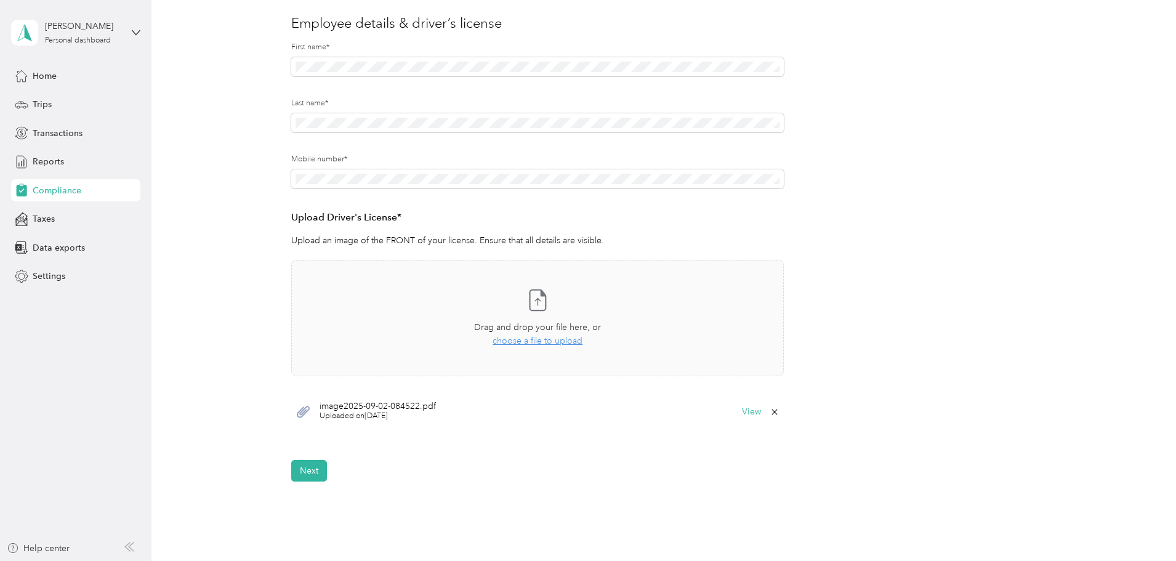
scroll to position [0, 0]
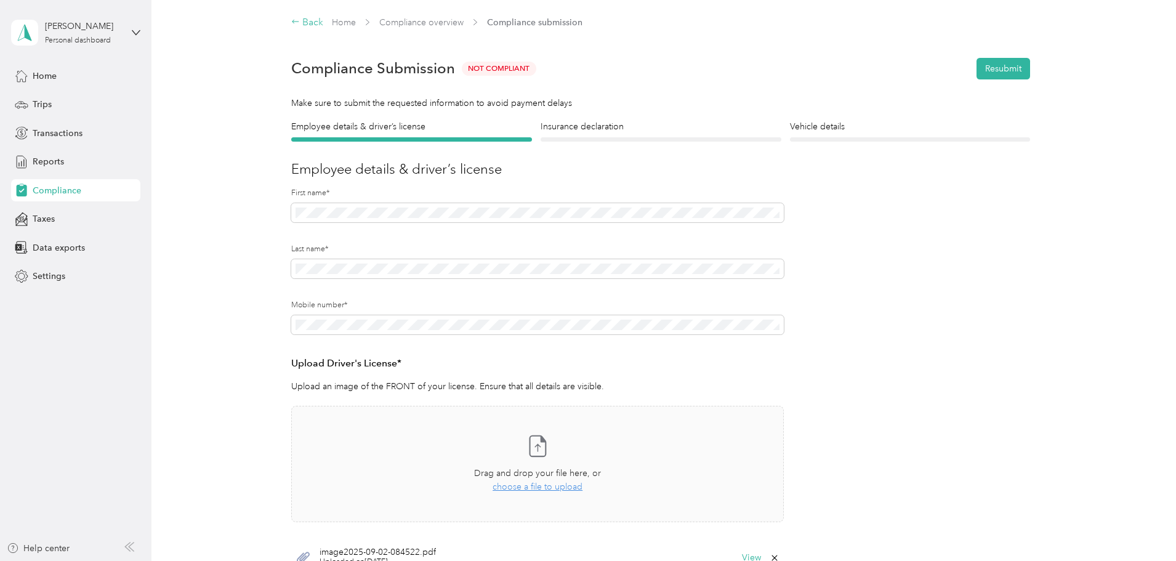
click at [302, 25] on div "Back" at bounding box center [307, 22] width 32 height 15
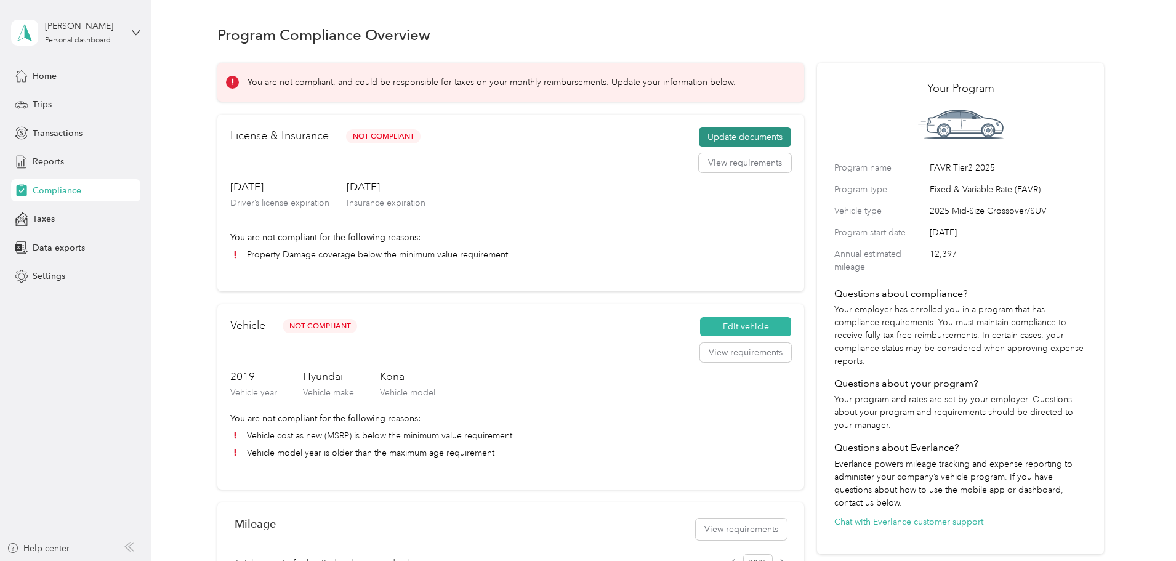
click at [704, 147] on button "Update documents" at bounding box center [745, 137] width 92 height 20
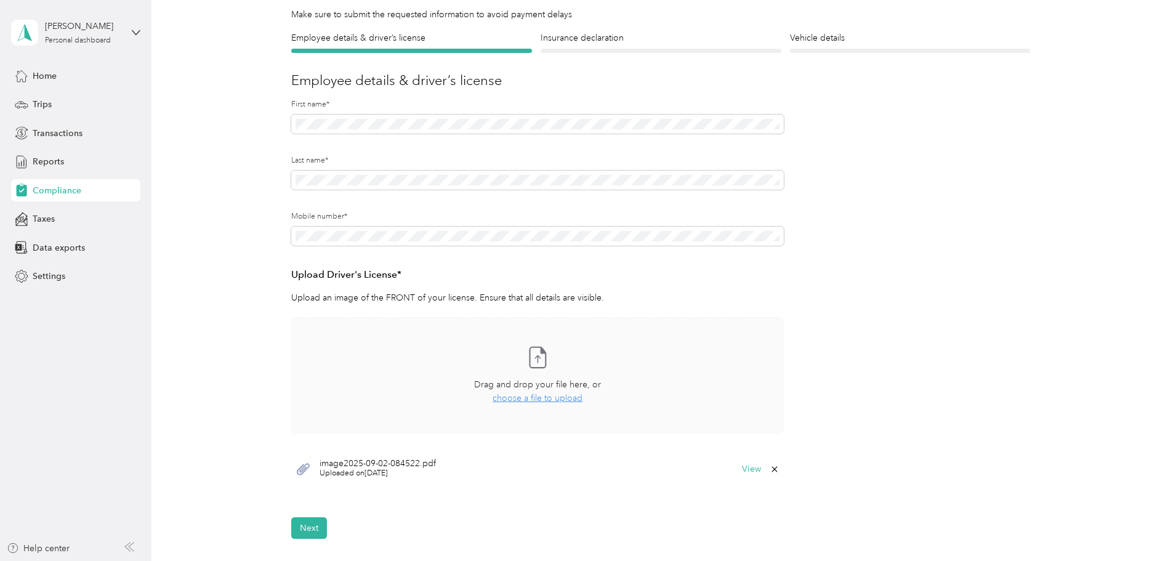
scroll to position [246, 0]
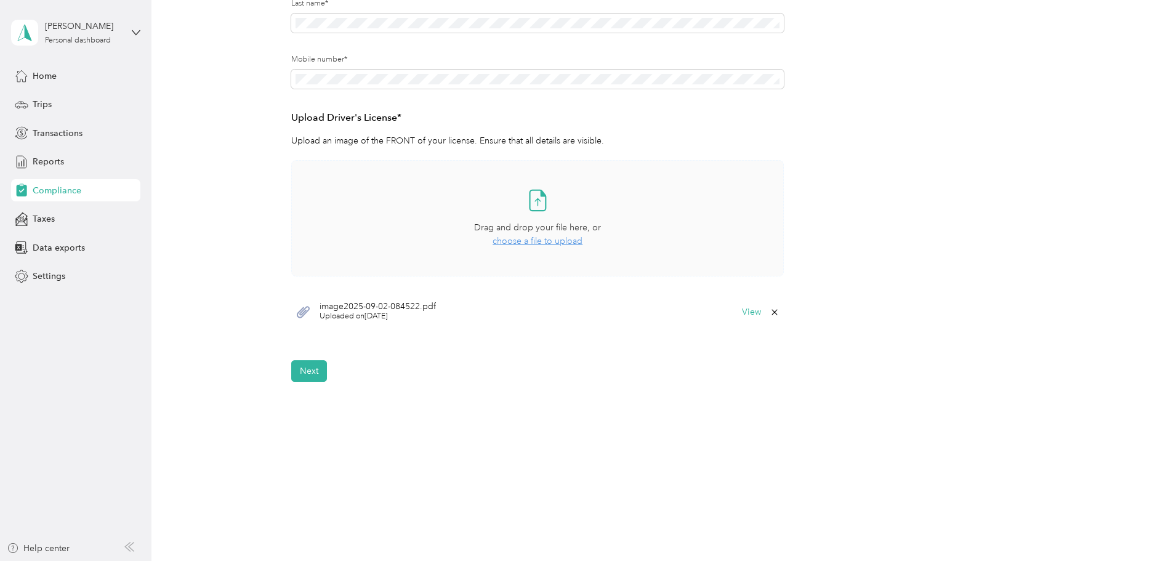
click at [535, 246] on span "choose a file to upload" at bounding box center [538, 241] width 90 height 10
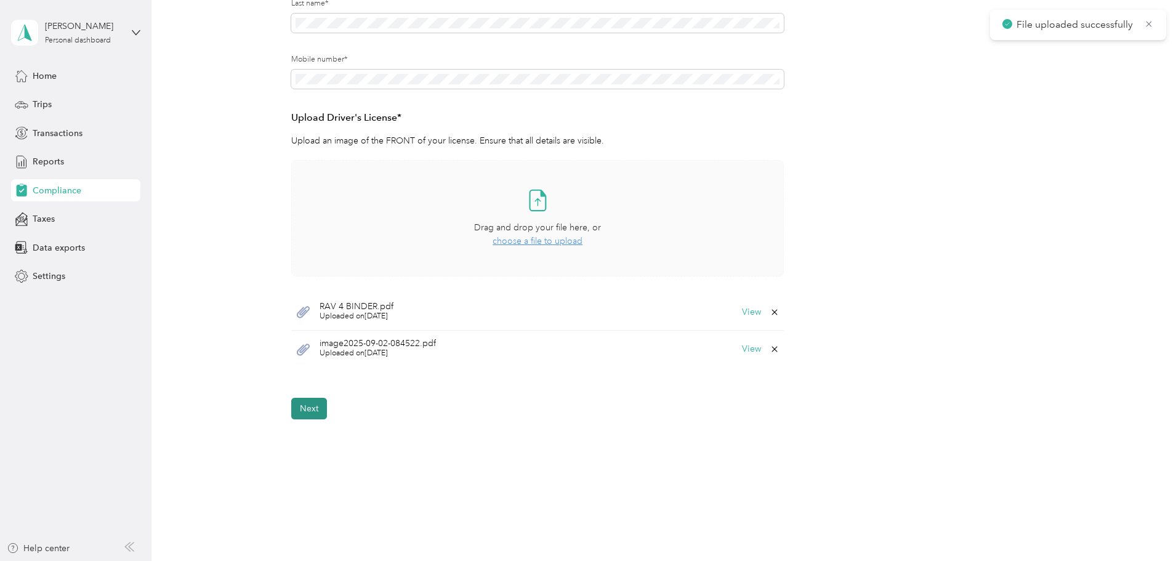
click at [303, 410] on button "Next" at bounding box center [309, 409] width 36 height 22
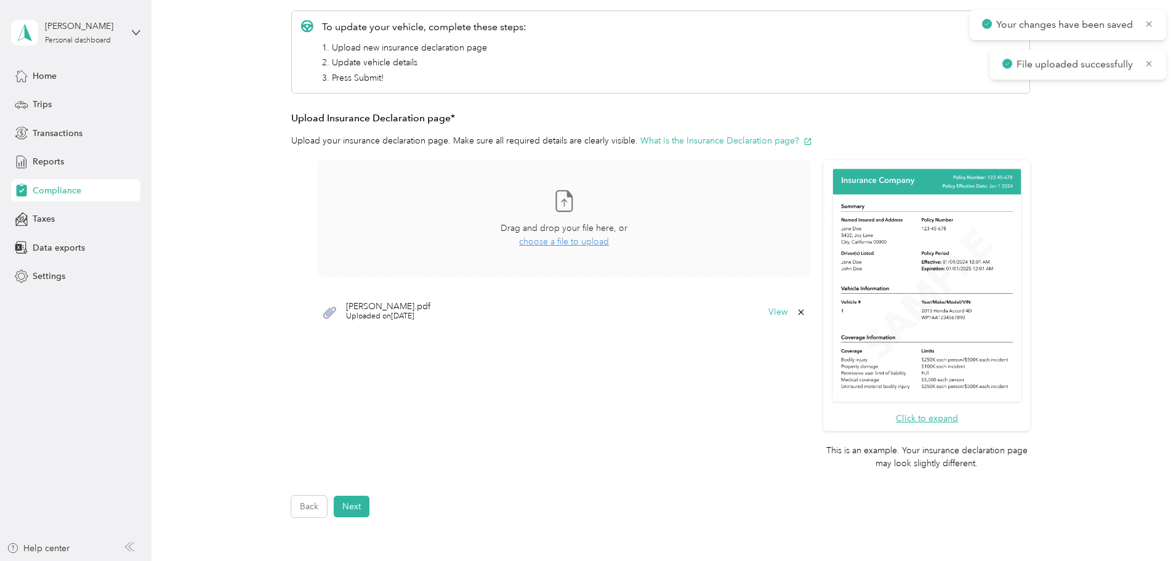
scroll to position [200, 0]
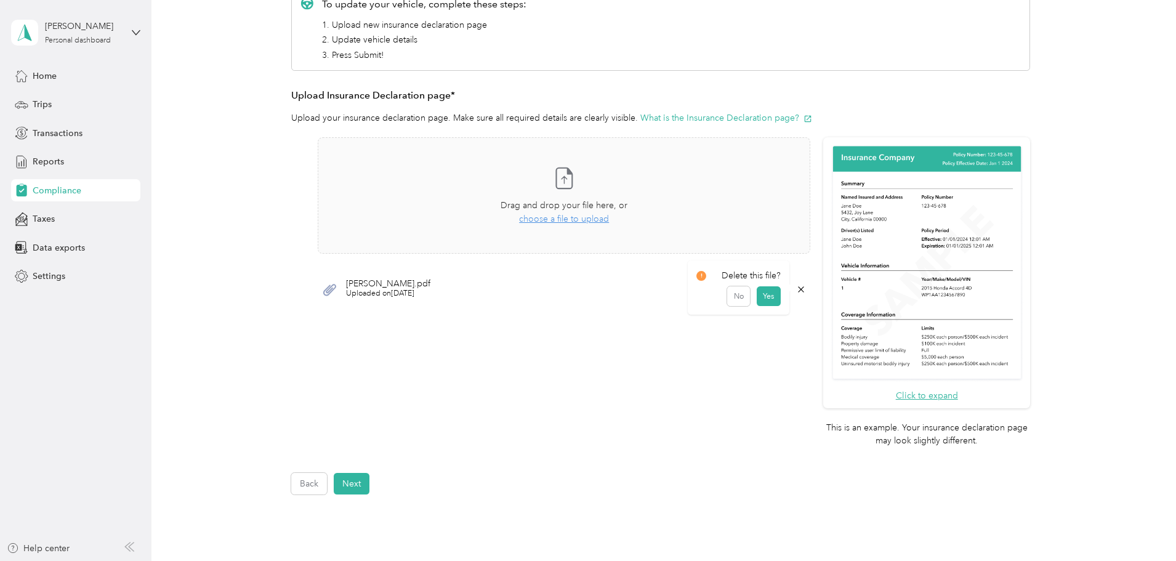
click at [801, 291] on icon at bounding box center [802, 289] width 6 height 6
click at [763, 299] on button "Yes" at bounding box center [769, 298] width 24 height 20
click at [579, 220] on span "choose a file to upload" at bounding box center [564, 219] width 90 height 10
click at [350, 486] on button "Next" at bounding box center [352, 484] width 36 height 22
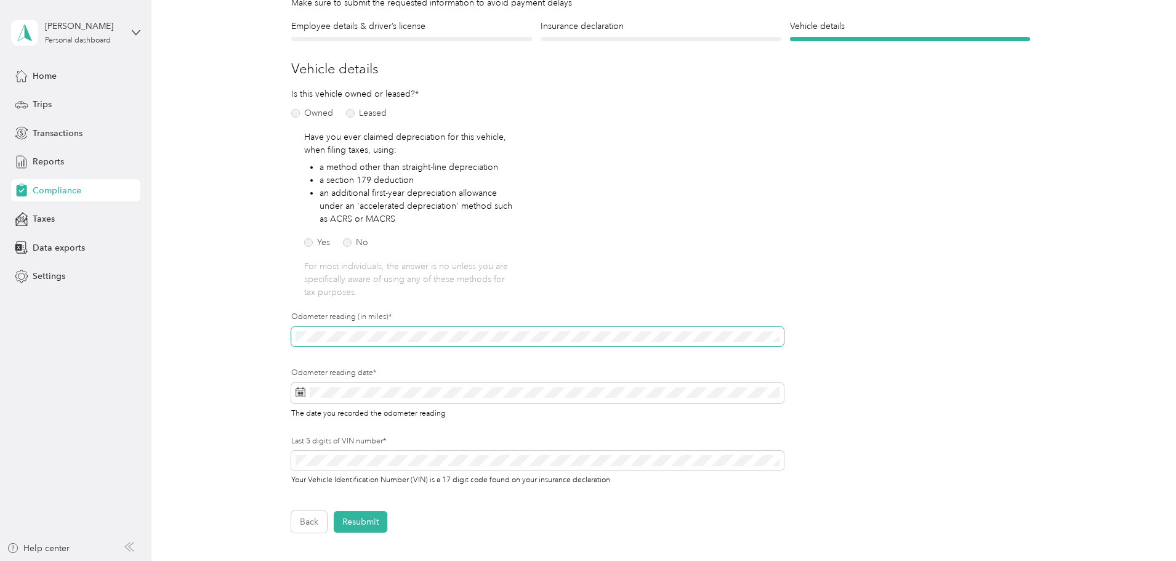
scroll to position [128, 0]
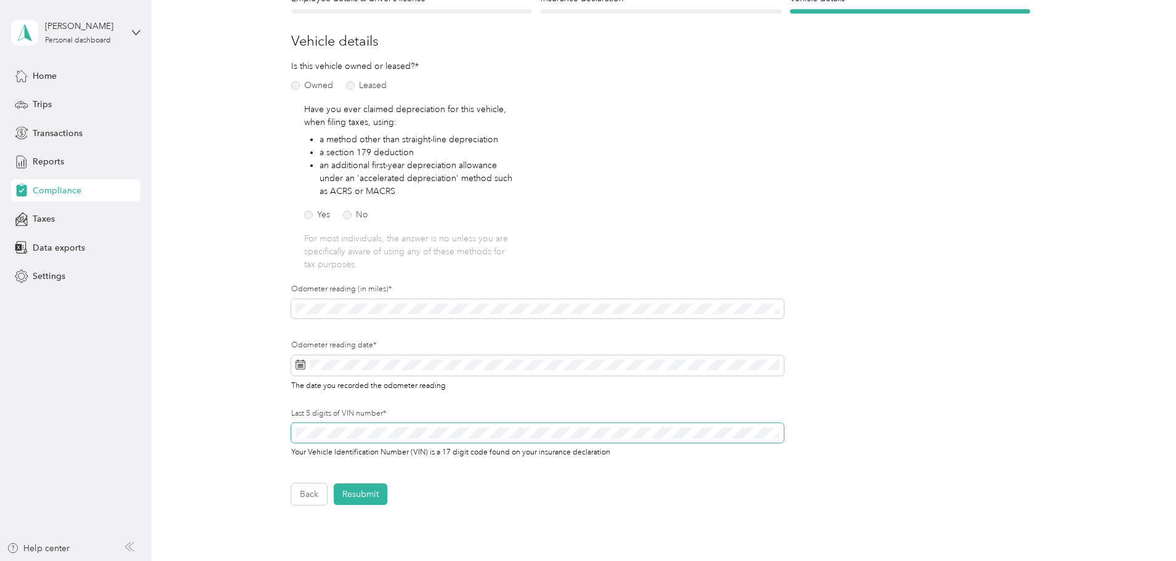
click at [227, 447] on div "Employee details & driver’s license License Insurance declaration Insurance Veh…" at bounding box center [660, 248] width 887 height 513
click at [371, 493] on button "Resubmit" at bounding box center [361, 494] width 54 height 22
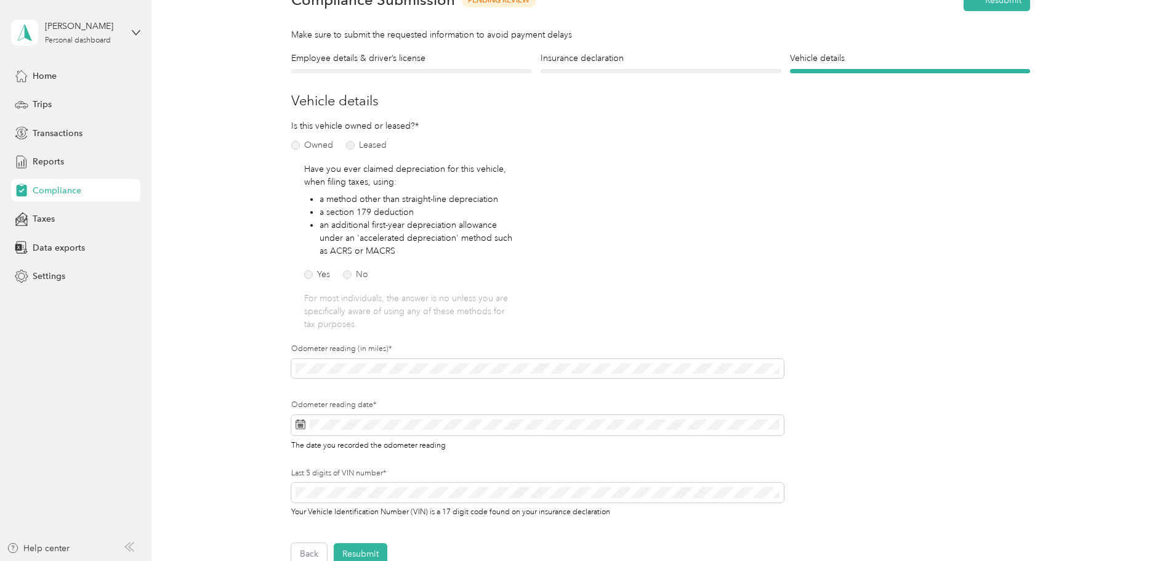
scroll to position [15, 0]
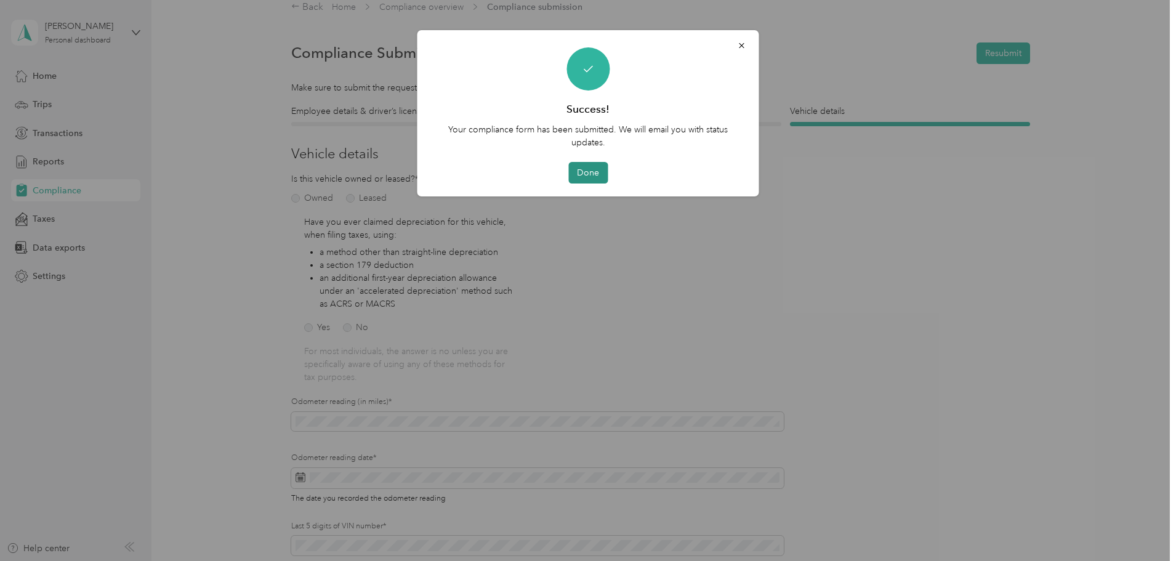
click at [592, 172] on button "Done" at bounding box center [587, 173] width 39 height 22
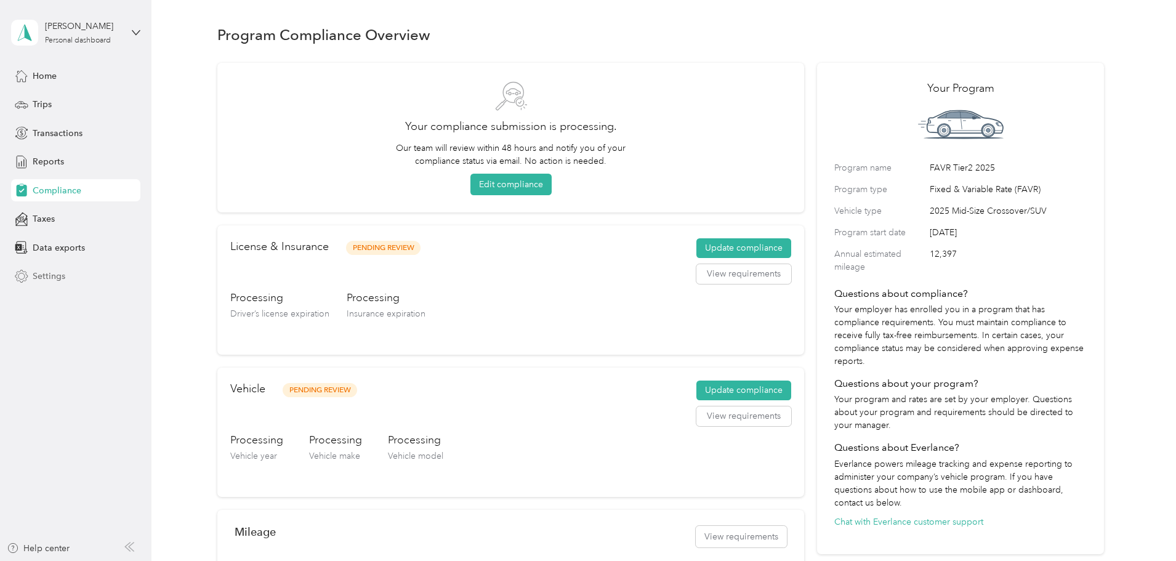
click at [41, 275] on span "Settings" at bounding box center [49, 276] width 33 height 13
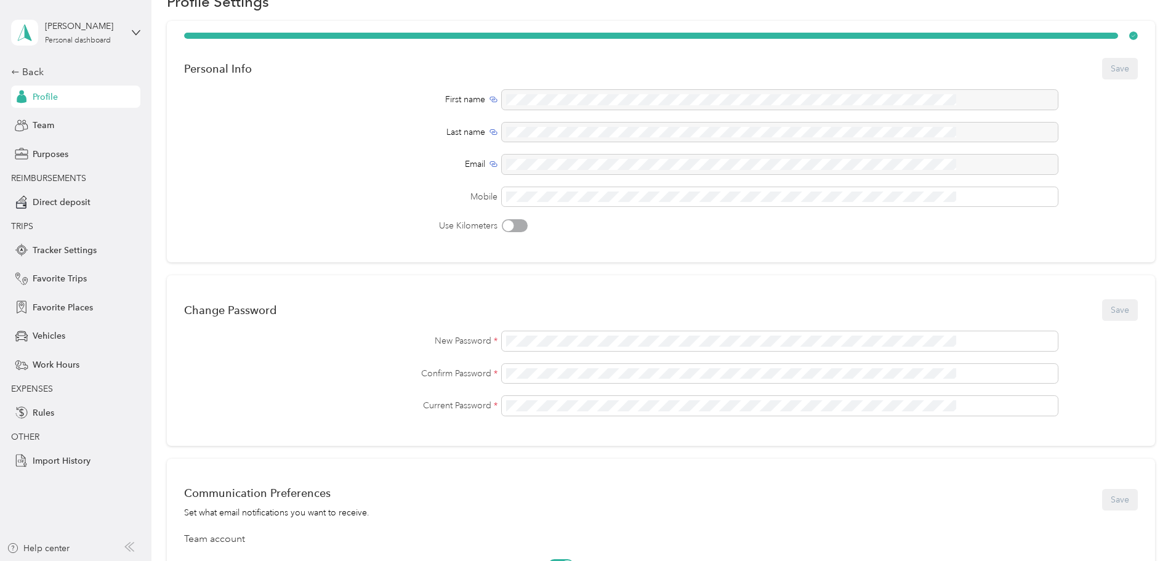
scroll to position [52, 0]
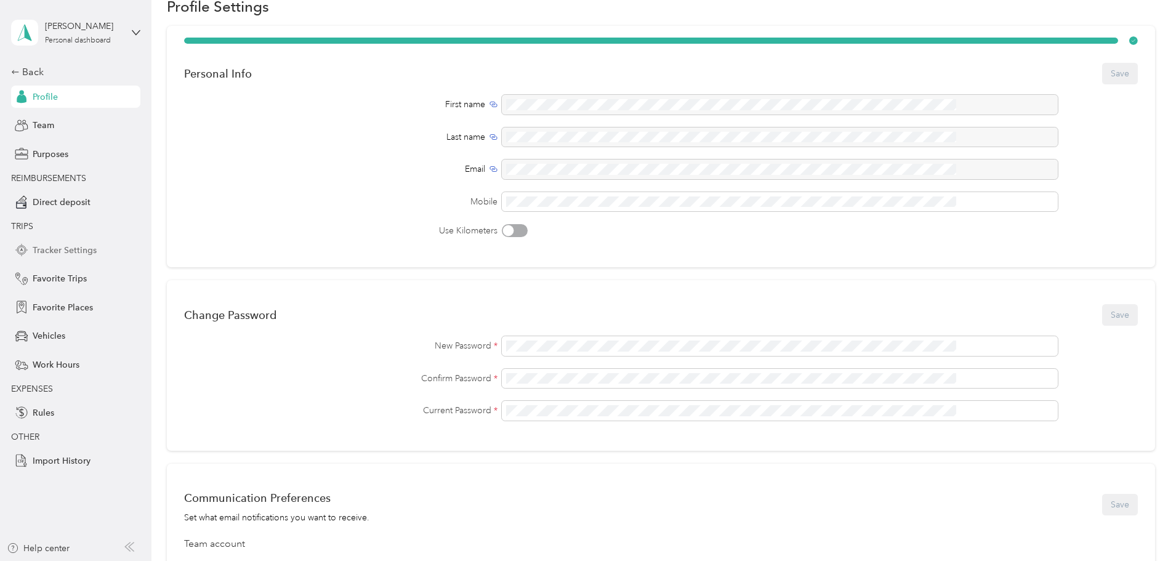
click at [80, 248] on span "Tracker Settings" at bounding box center [65, 250] width 64 height 13
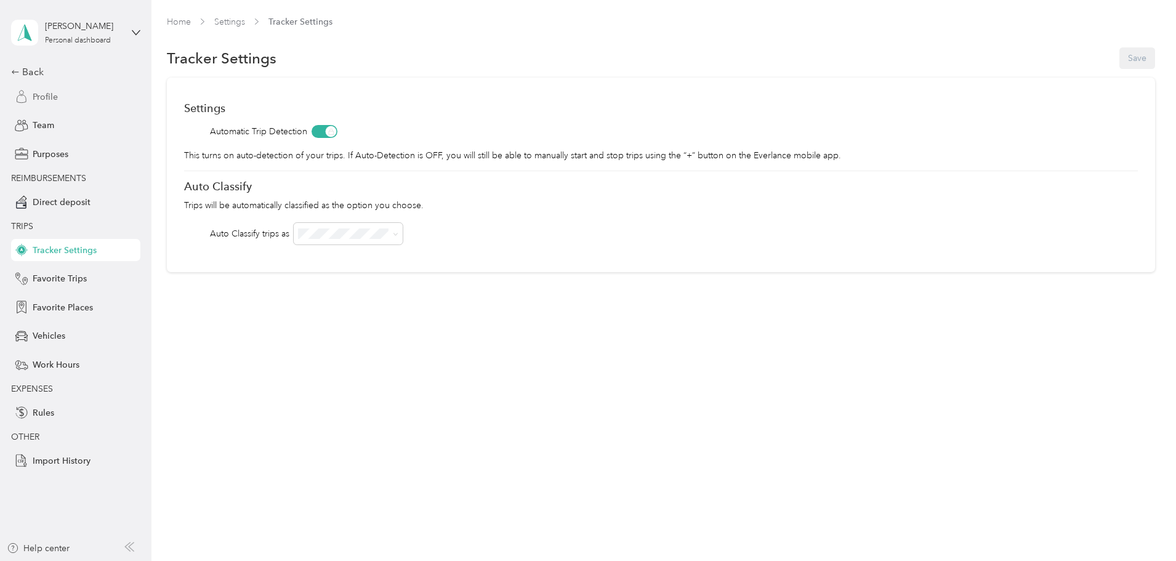
click at [63, 100] on div "Profile" at bounding box center [75, 97] width 129 height 22
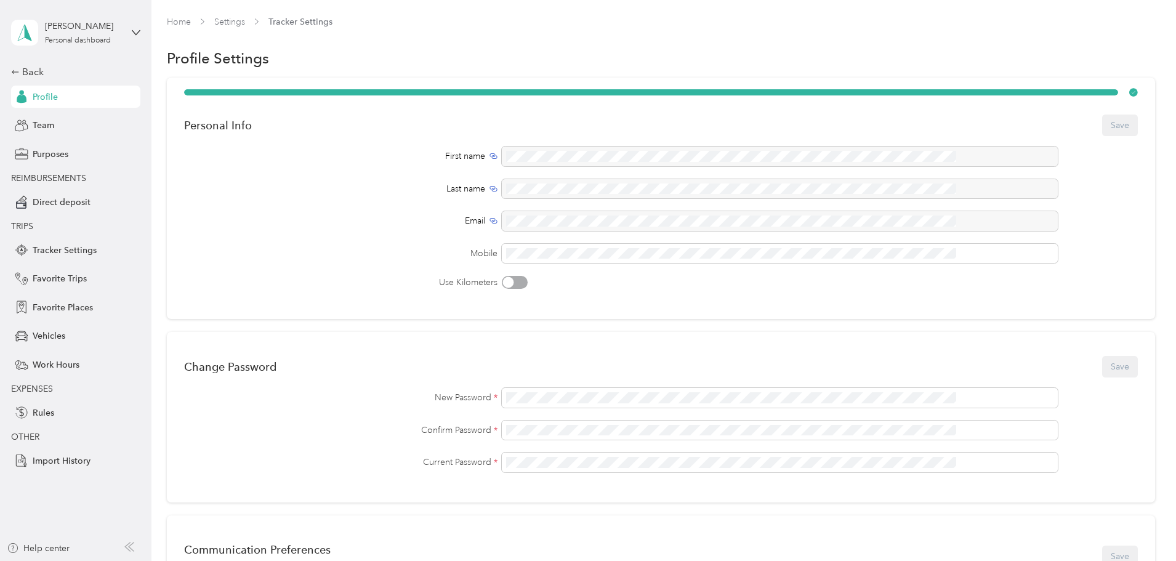
click at [135, 27] on div "[PERSON_NAME] Personal dashboard" at bounding box center [75, 32] width 129 height 43
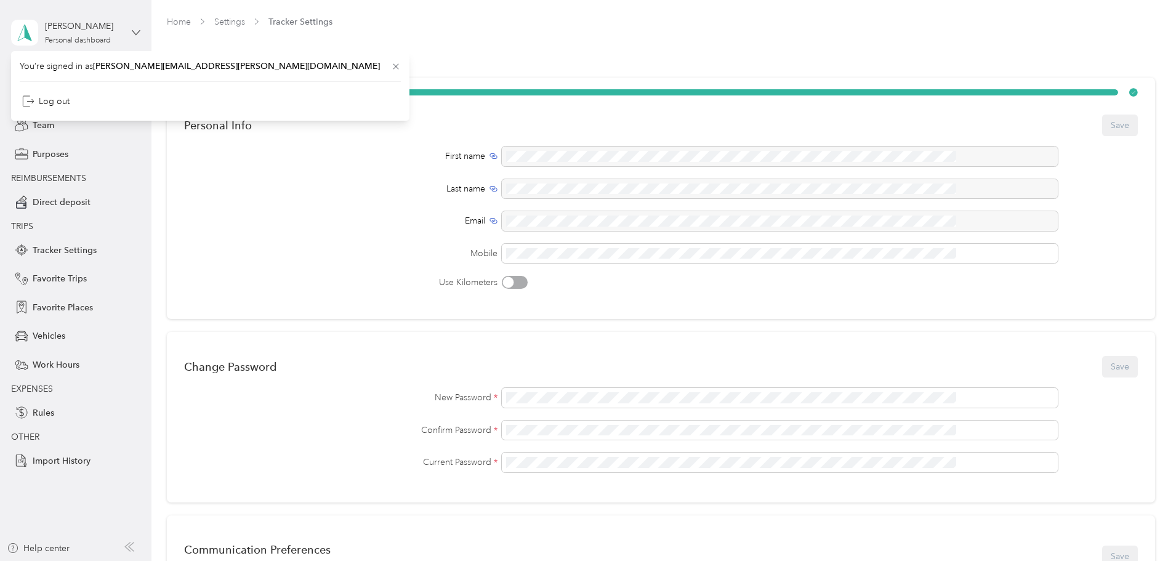
click at [135, 28] on icon at bounding box center [136, 32] width 9 height 9
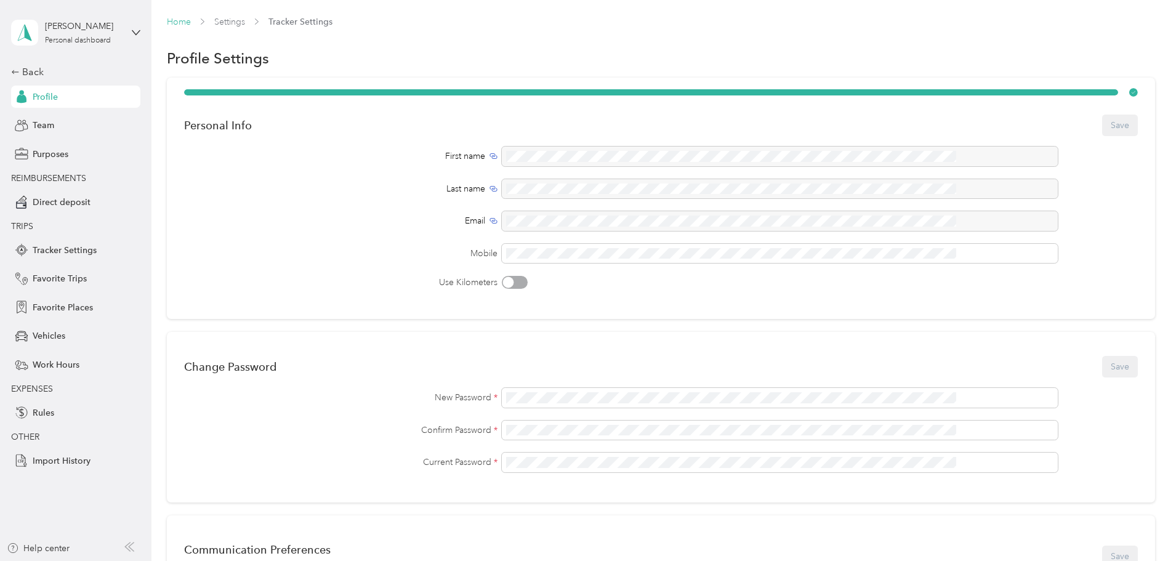
click at [191, 20] on link "Home" at bounding box center [179, 22] width 24 height 10
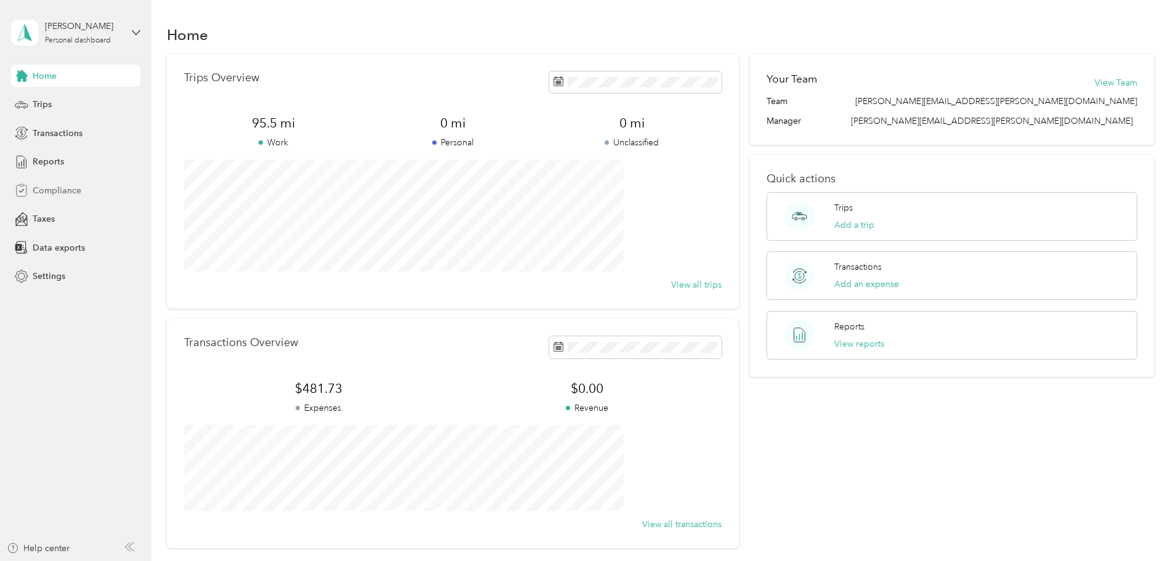
click at [51, 195] on span "Compliance" at bounding box center [57, 190] width 49 height 13
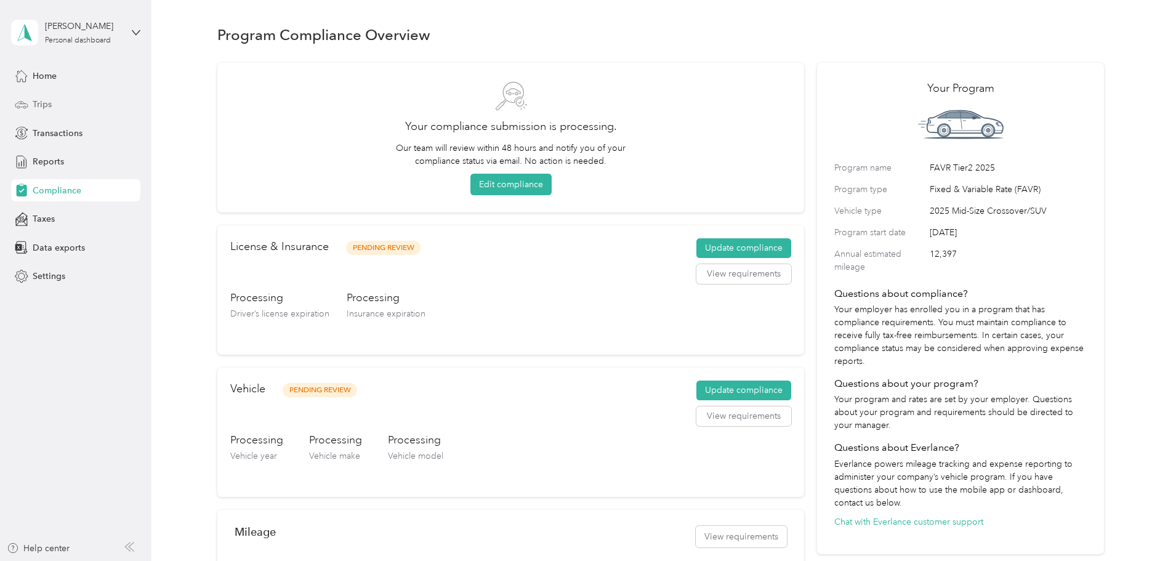
click at [52, 99] on div "Trips" at bounding box center [75, 105] width 129 height 22
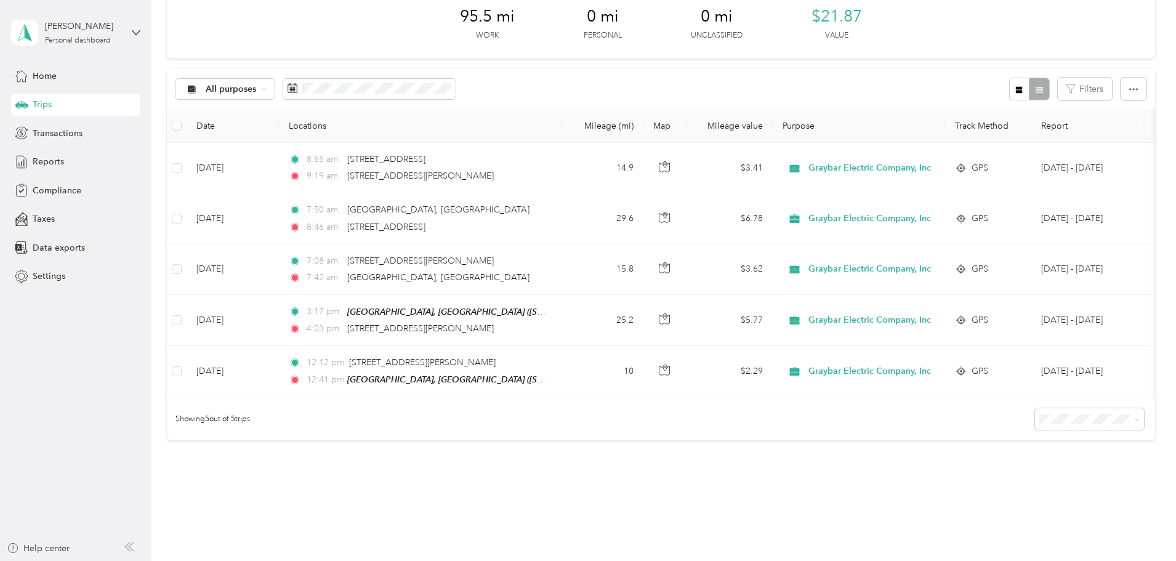
scroll to position [123, 0]
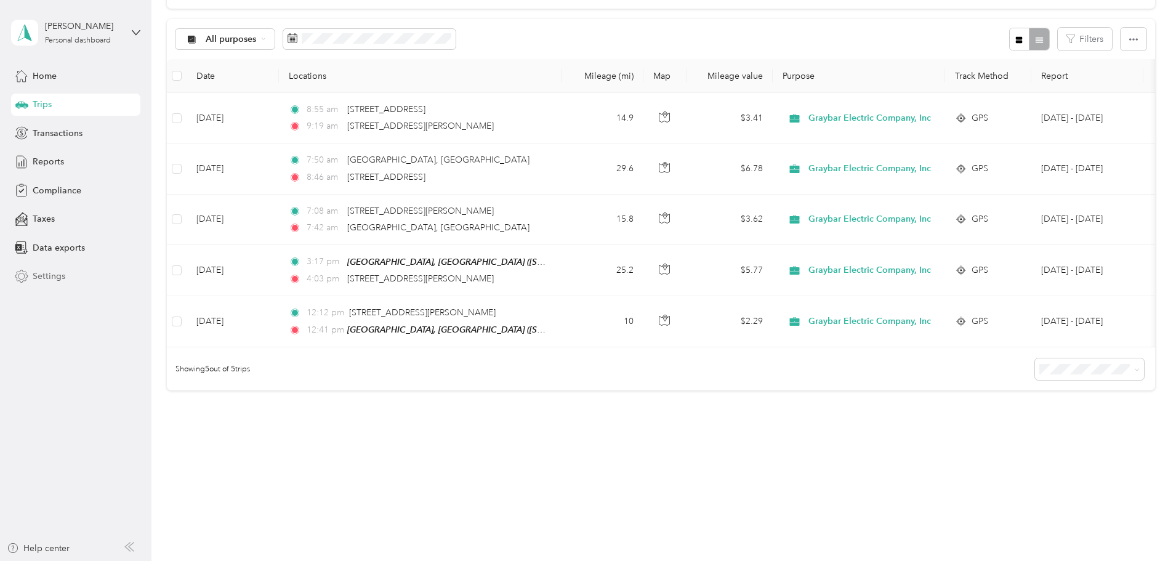
click at [44, 278] on span "Settings" at bounding box center [49, 276] width 33 height 13
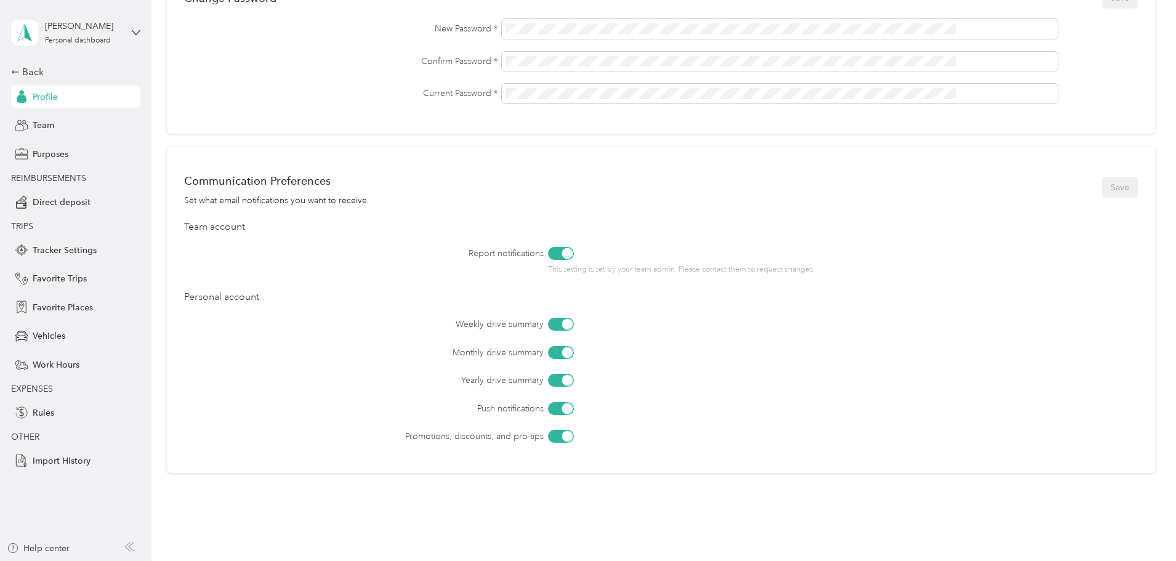
scroll to position [421, 0]
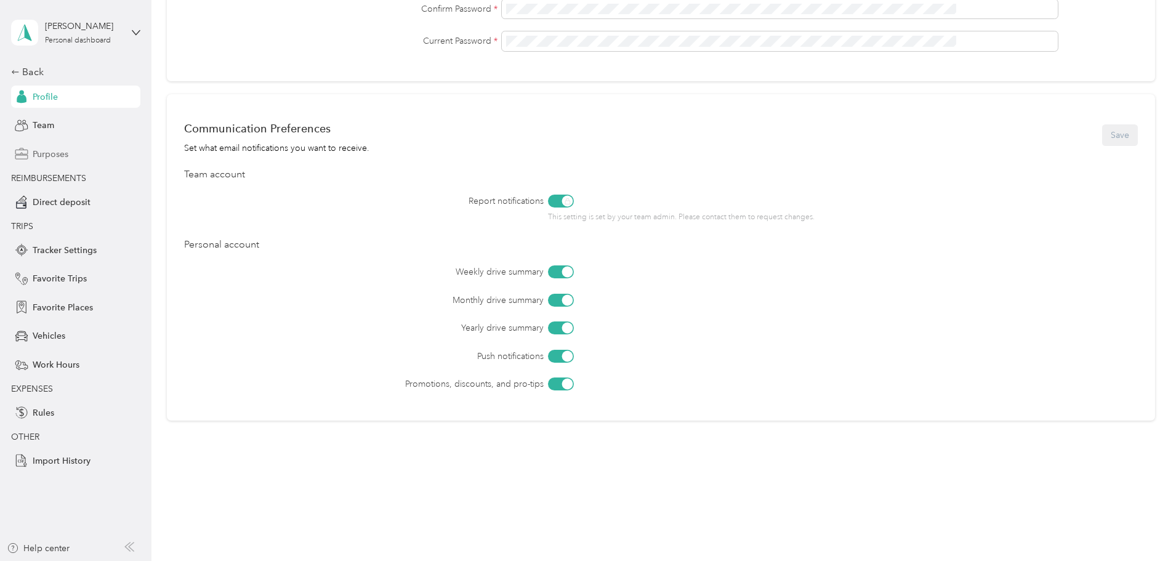
click at [49, 157] on span "Purposes" at bounding box center [51, 154] width 36 height 13
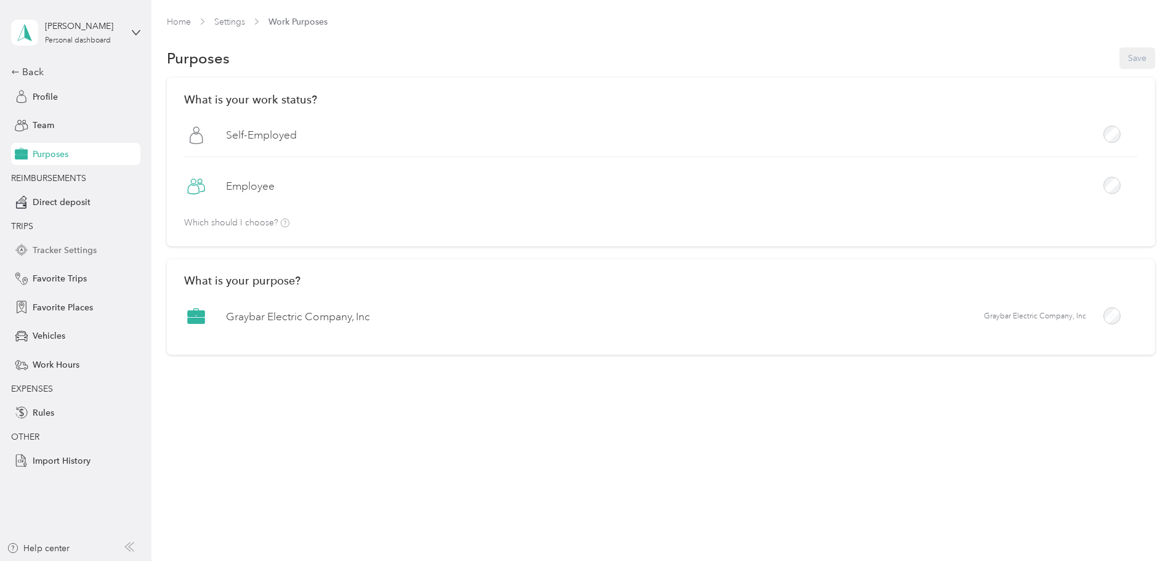
click at [76, 249] on span "Tracker Settings" at bounding box center [65, 250] width 64 height 13
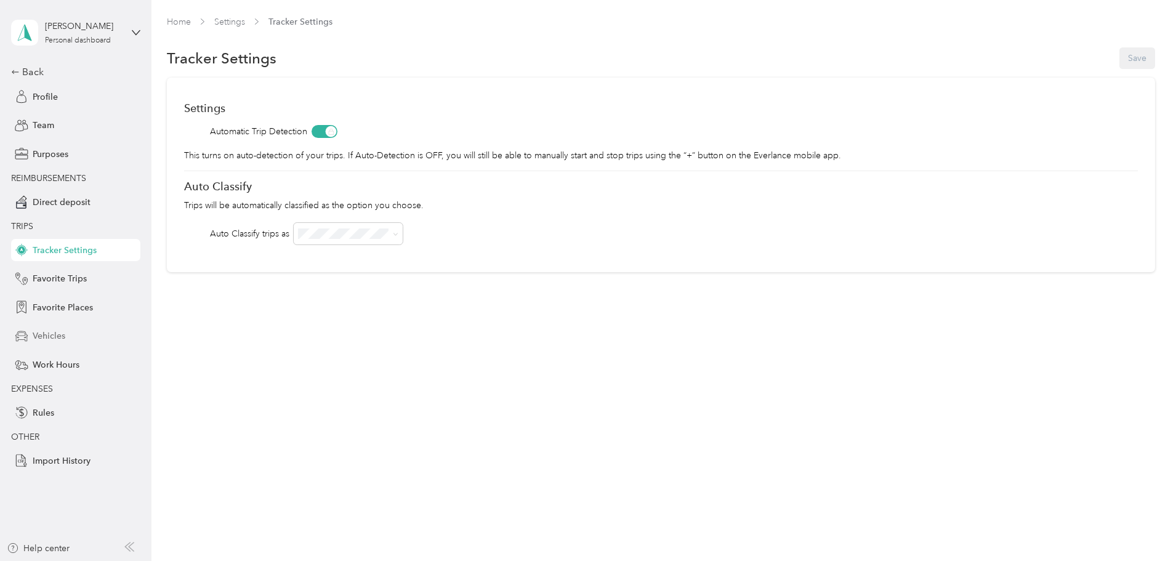
click at [63, 334] on span "Vehicles" at bounding box center [49, 335] width 33 height 13
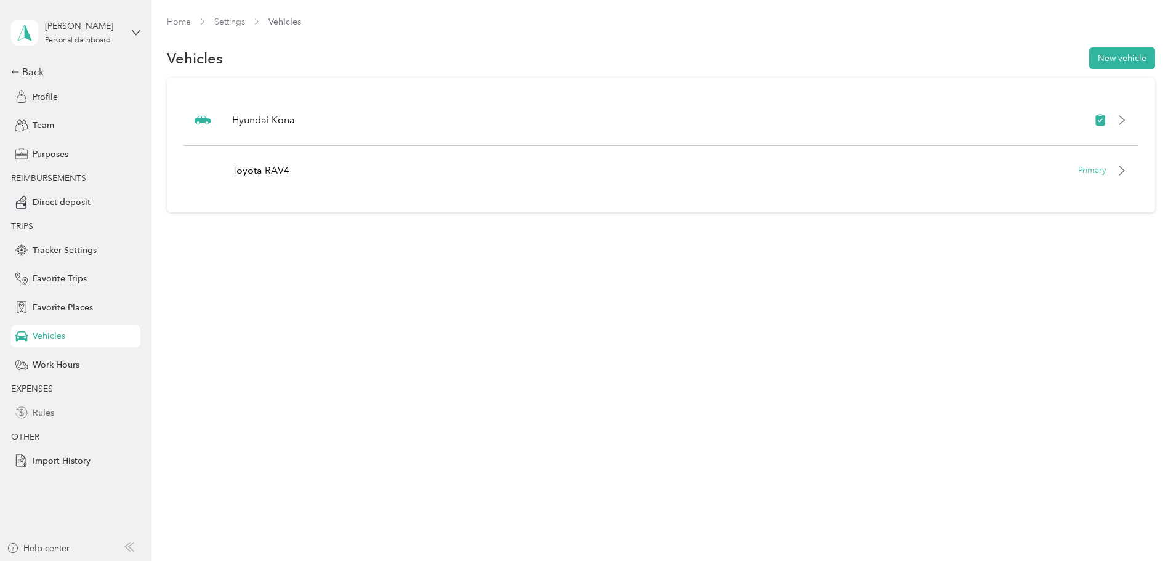
click at [38, 408] on span "Rules" at bounding box center [44, 412] width 22 height 13
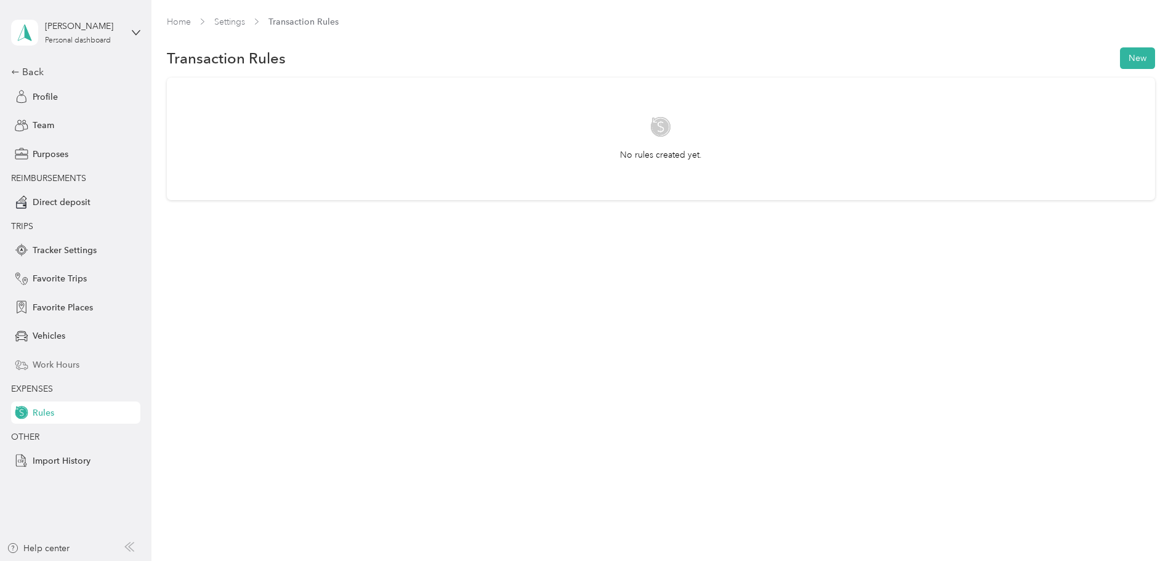
click at [50, 371] on span "Work Hours" at bounding box center [56, 364] width 47 height 13
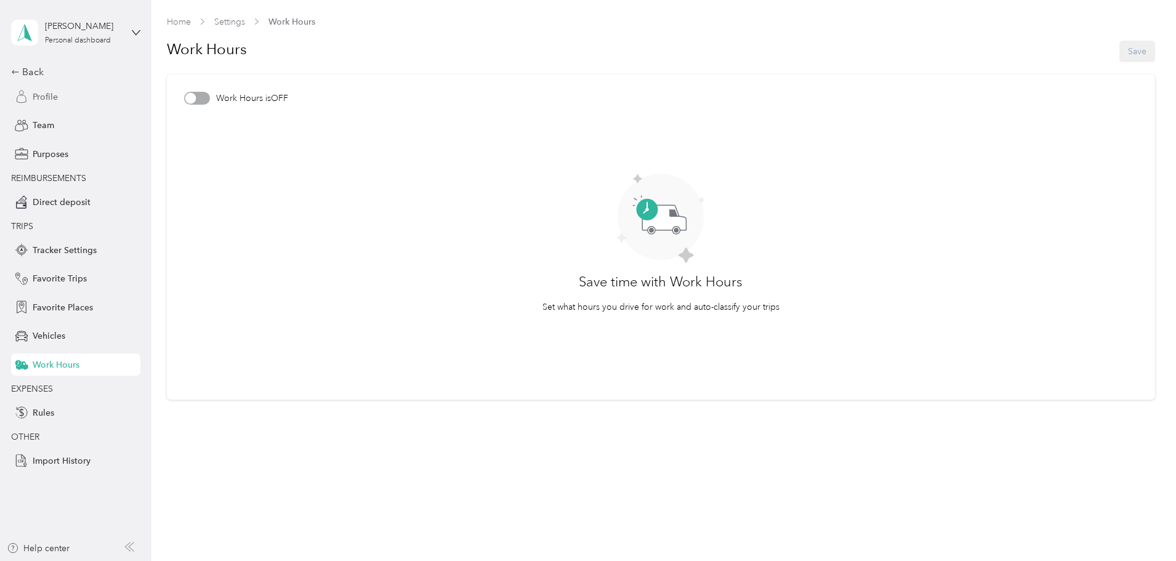
click at [51, 96] on span "Profile" at bounding box center [45, 97] width 25 height 13
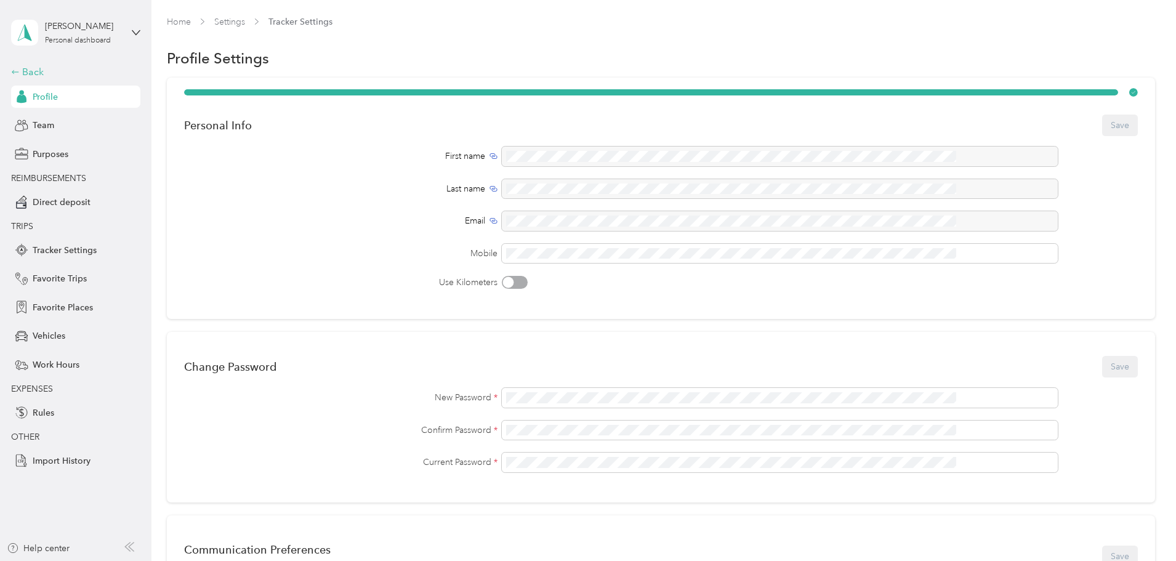
click at [34, 67] on div "Back" at bounding box center [72, 72] width 123 height 15
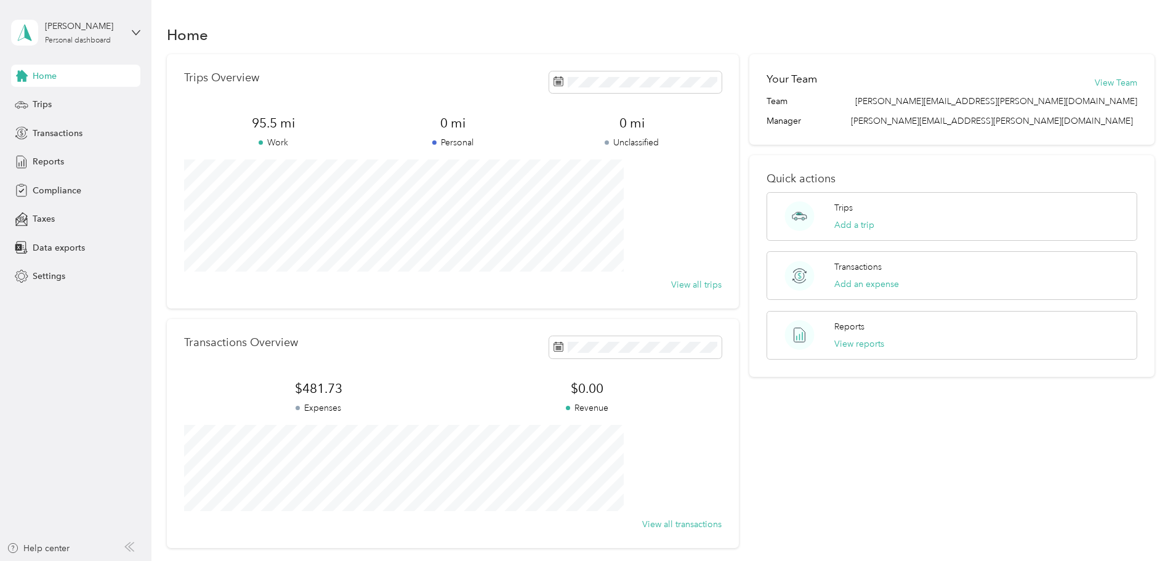
click at [137, 27] on div "[PERSON_NAME] Personal dashboard" at bounding box center [75, 32] width 129 height 43
click at [50, 107] on span "Trips" at bounding box center [42, 104] width 19 height 13
